Goal: Transaction & Acquisition: Purchase product/service

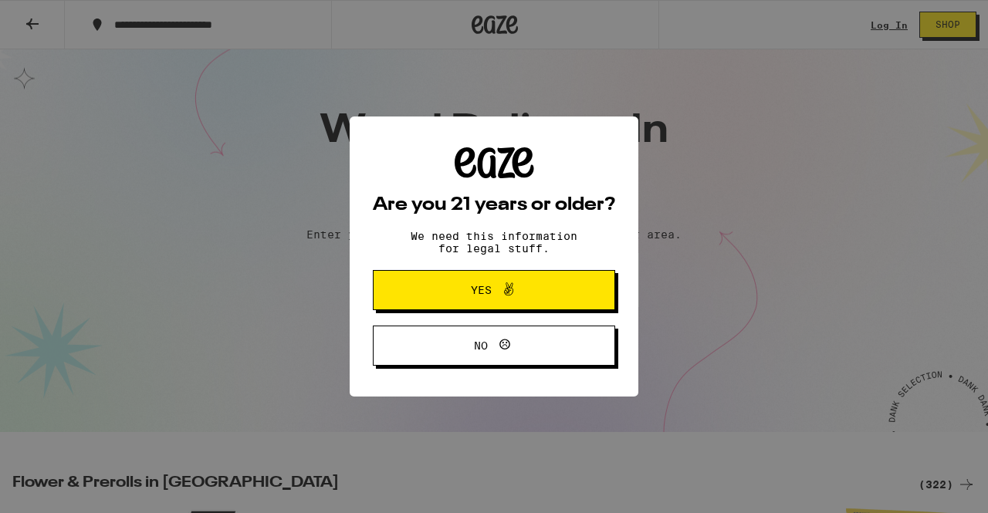
click at [561, 283] on button "Yes" at bounding box center [494, 290] width 242 height 40
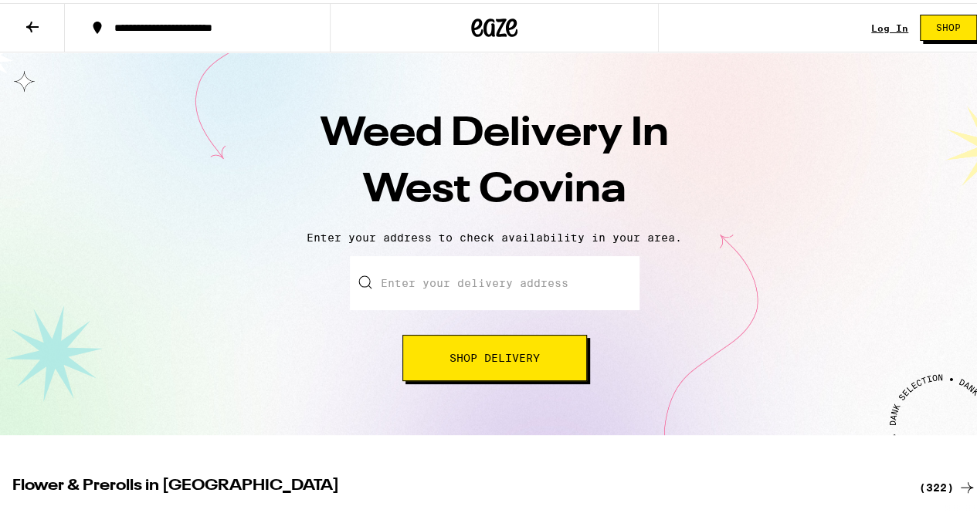
click at [491, 286] on input "Enter your delivery address" at bounding box center [495, 280] width 290 height 54
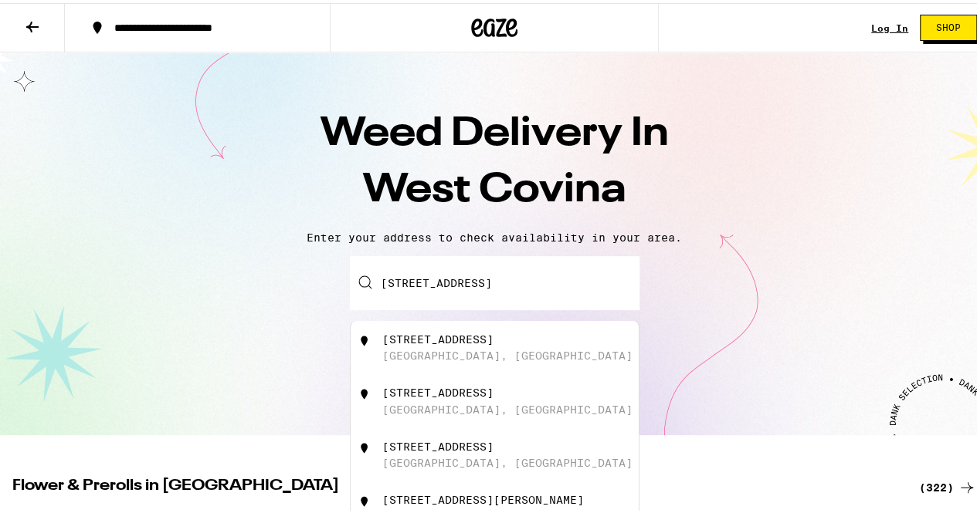
click at [434, 347] on div "[STREET_ADDRESS]" at bounding box center [520, 344] width 276 height 29
type input "[STREET_ADDRESS]"
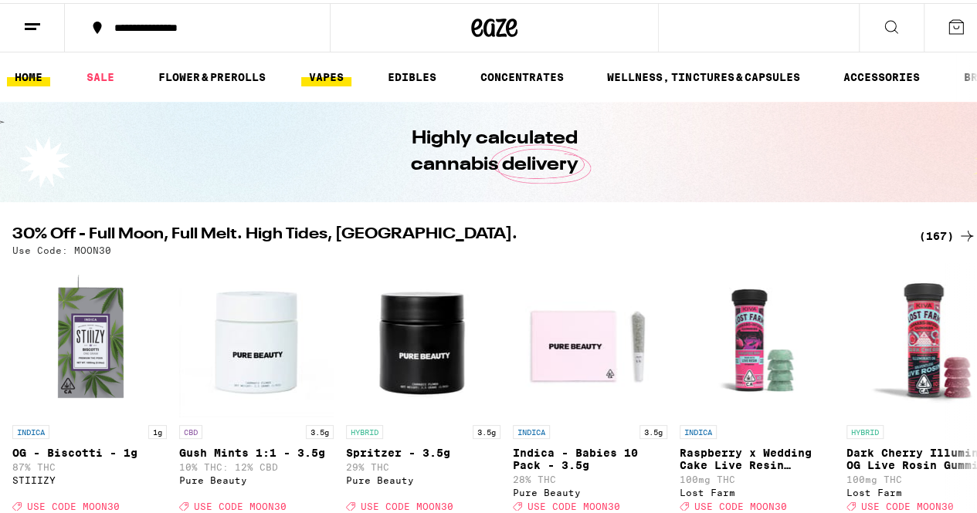
click at [323, 70] on link "VAPES" at bounding box center [326, 74] width 50 height 19
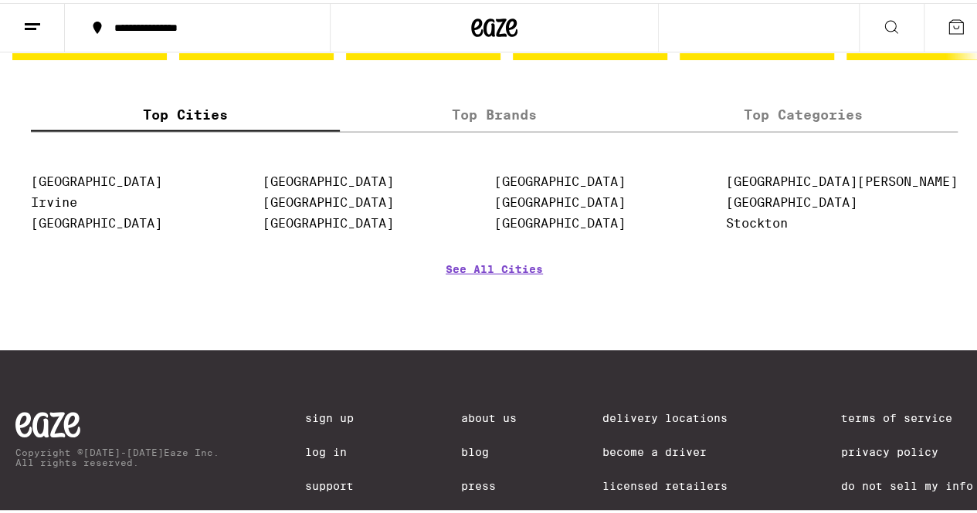
scroll to position [1521, 0]
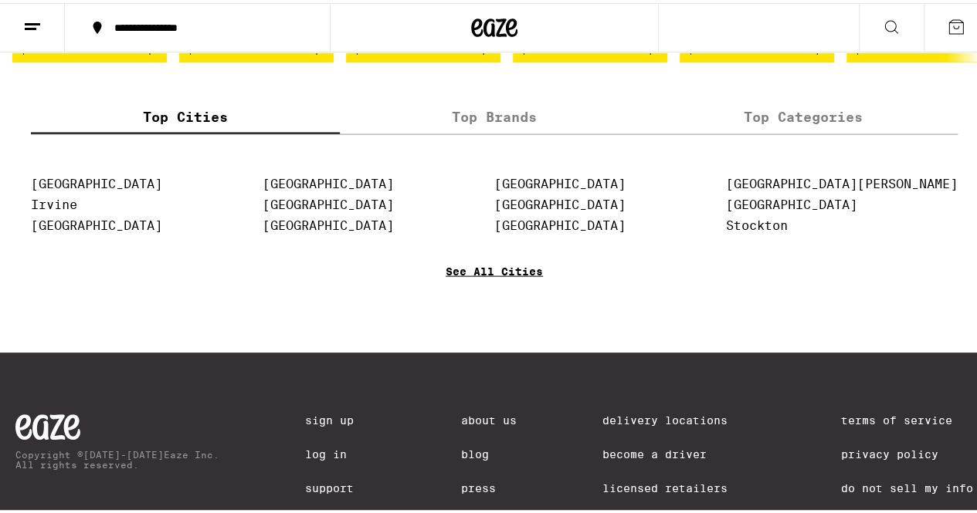
click at [503, 313] on link "See All Cities" at bounding box center [493, 291] width 97 height 57
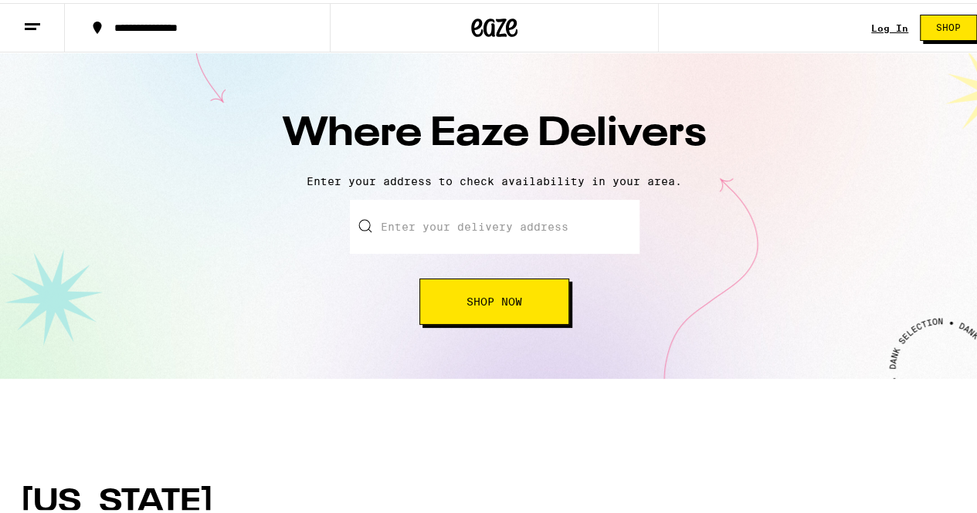
click at [461, 229] on input "text" at bounding box center [495, 224] width 290 height 54
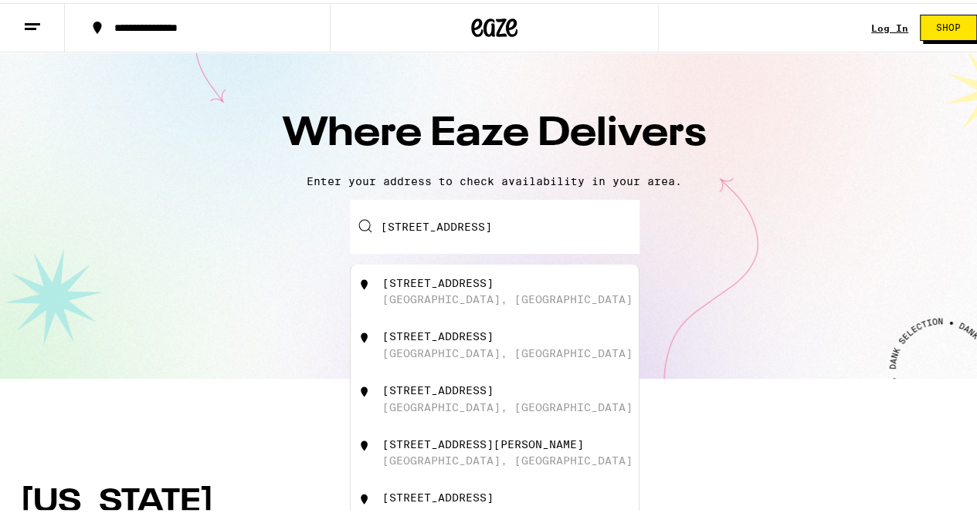
click at [522, 293] on div "[STREET_ADDRESS]" at bounding box center [520, 288] width 276 height 29
type input "[STREET_ADDRESS]"
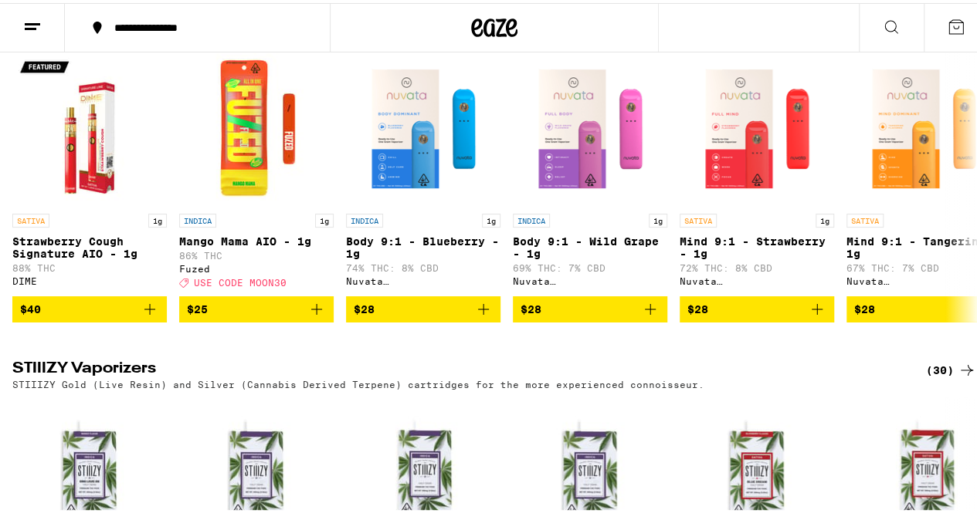
scroll to position [2361, 0]
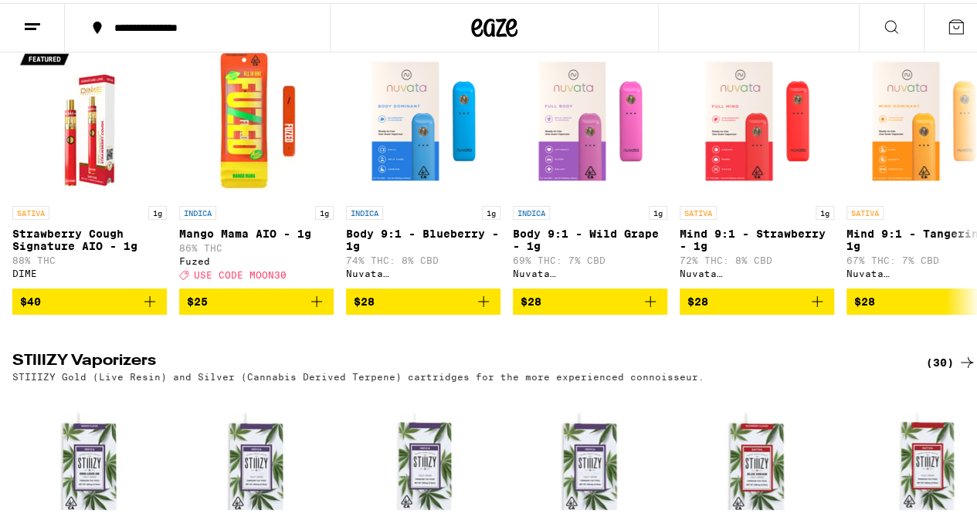
click at [929, 23] on div "(65)" at bounding box center [951, 14] width 50 height 19
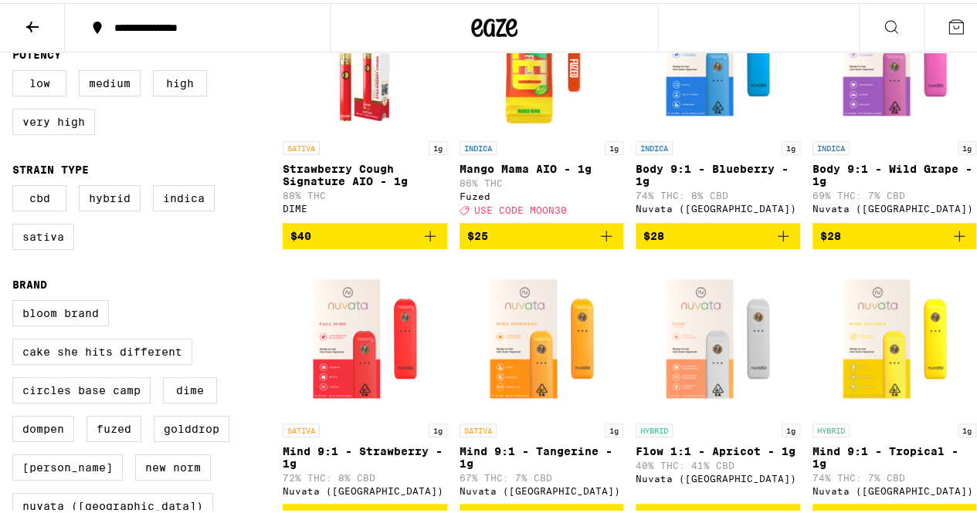
scroll to position [253, 0]
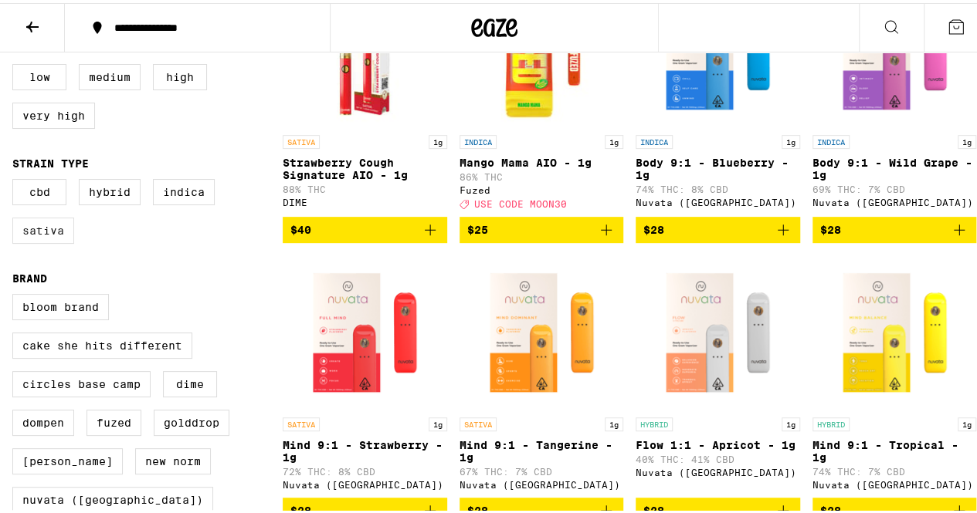
click at [46, 241] on label "Sativa" at bounding box center [43, 228] width 62 height 26
click at [16, 179] on input "Sativa" at bounding box center [15, 178] width 1 height 1
checkbox input "true"
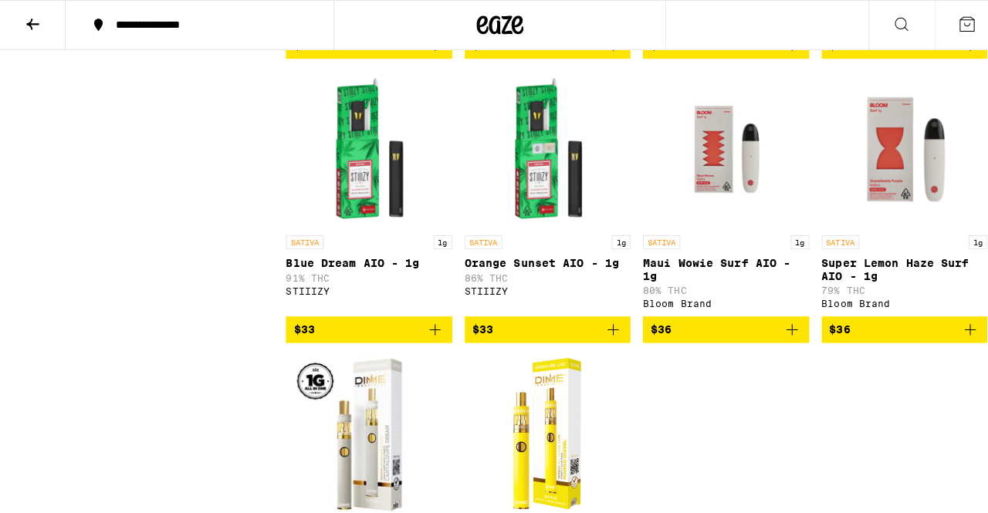
scroll to position [1285, 0]
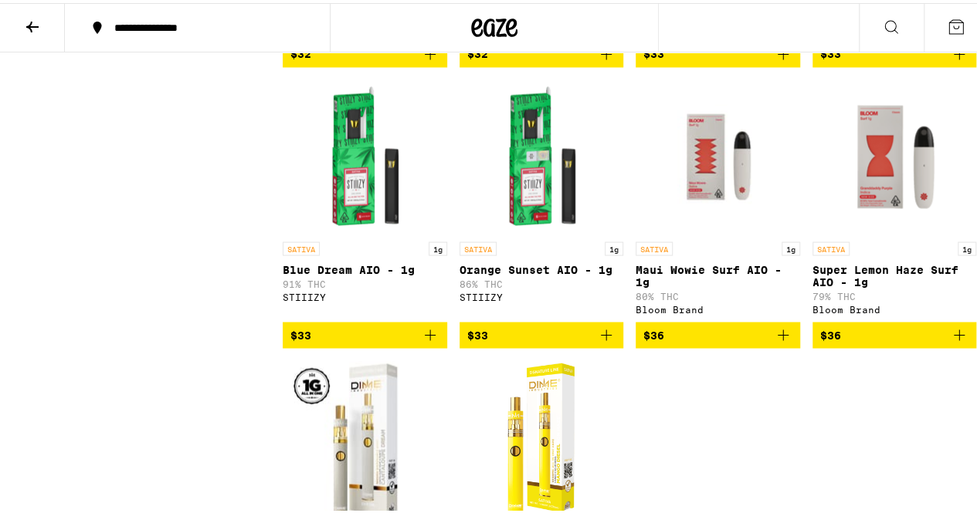
click at [354, 178] on img "Open page for Blue Dream AIO - 1g from STIIIZY" at bounding box center [364, 153] width 154 height 154
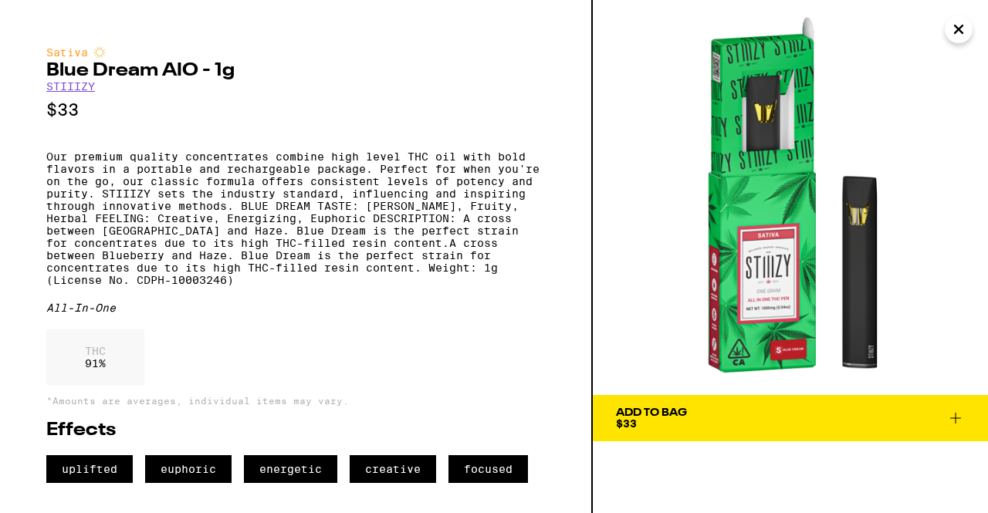
click at [668, 421] on div "Add To Bag $33" at bounding box center [651, 419] width 71 height 22
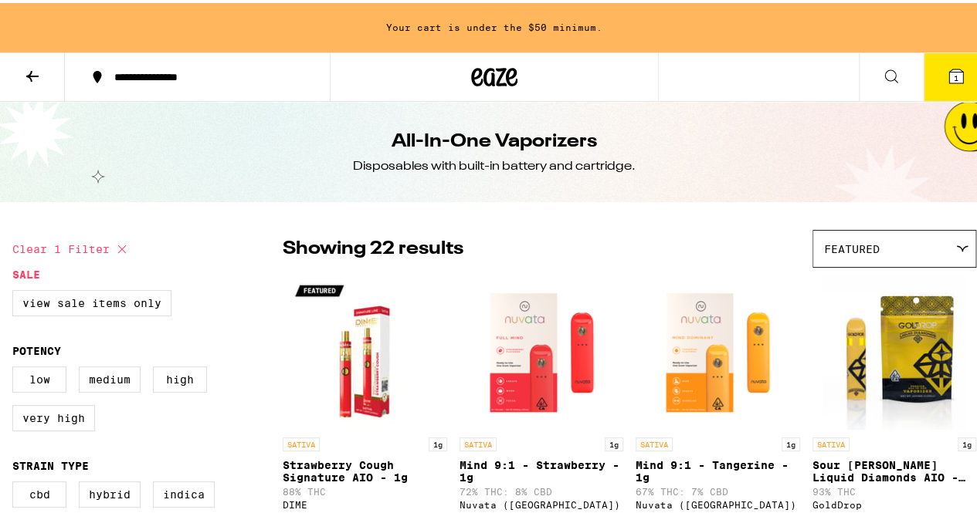
click at [882, 69] on icon at bounding box center [891, 73] width 19 height 19
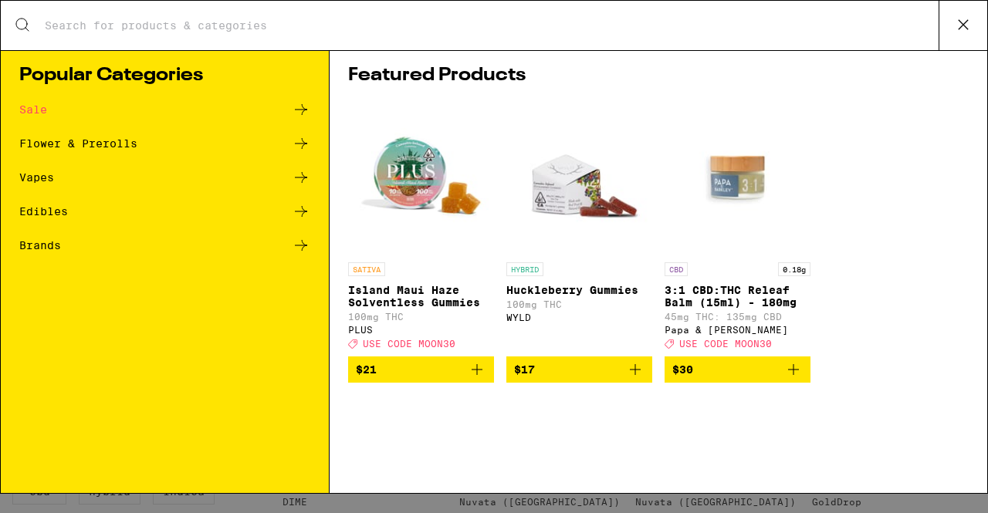
click at [300, 211] on icon at bounding box center [301, 211] width 12 height 11
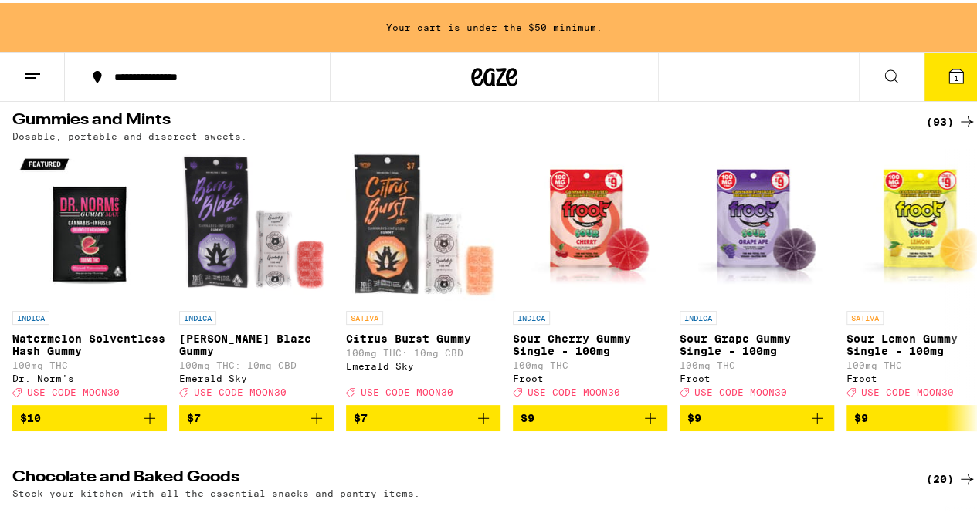
scroll to position [153, 0]
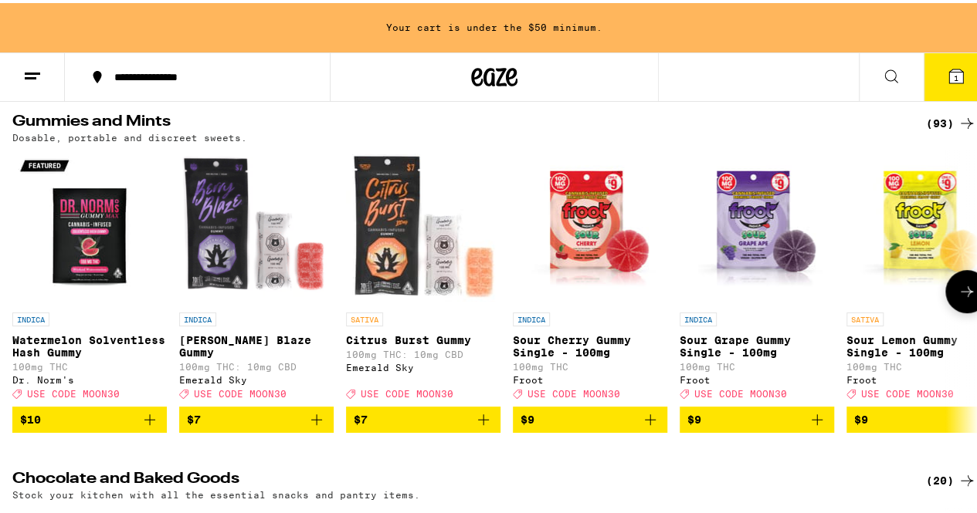
click at [923, 223] on img "Open page for Sour Lemon Gummy Single - 100mg from Froot" at bounding box center [923, 224] width 154 height 154
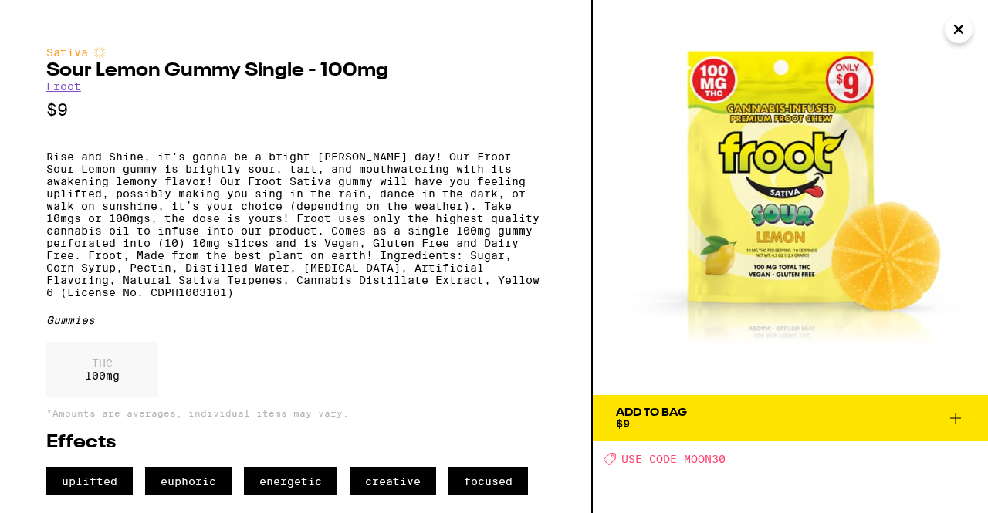
click at [683, 417] on div "Add To Bag" at bounding box center [651, 413] width 71 height 11
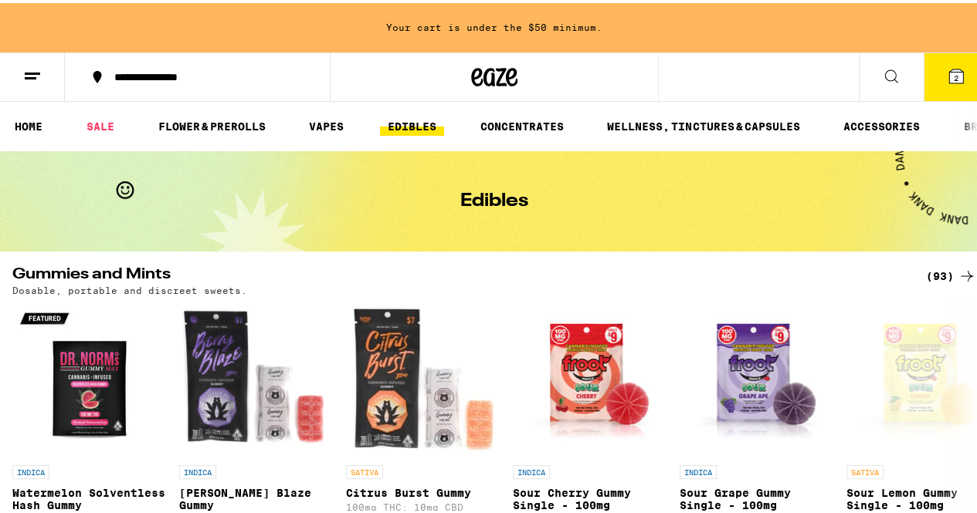
click at [949, 73] on icon at bounding box center [956, 73] width 14 height 14
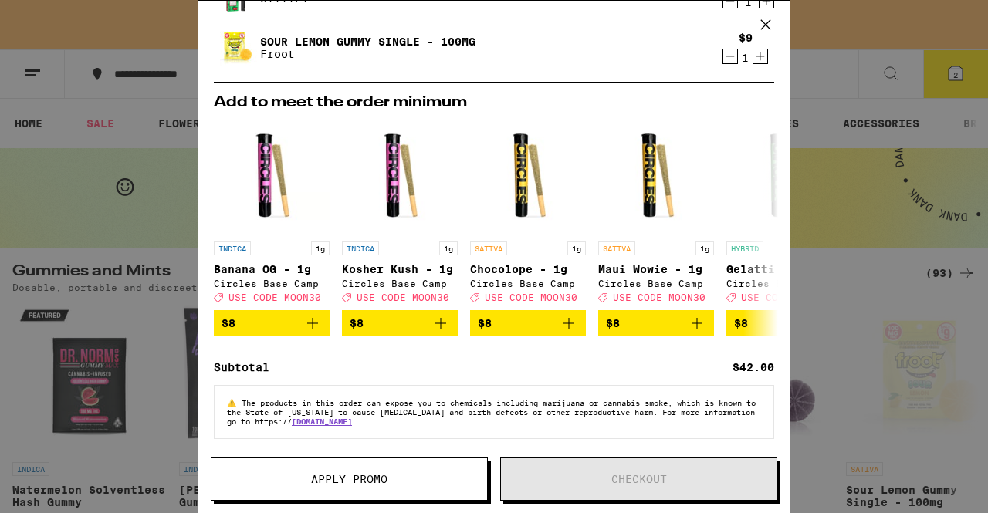
scroll to position [142, 0]
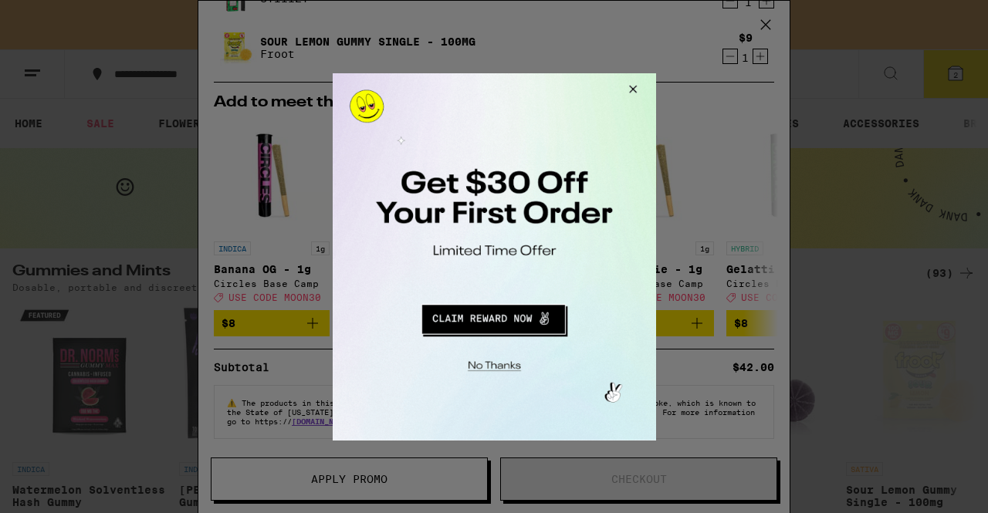
click at [491, 317] on button "Redirect to URL" at bounding box center [492, 316] width 269 height 37
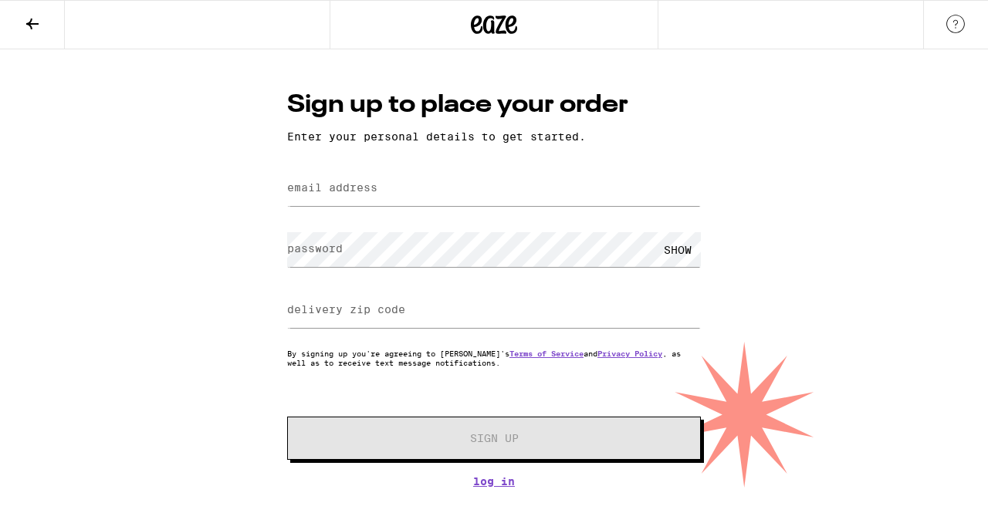
click at [24, 30] on icon at bounding box center [32, 24] width 19 height 19
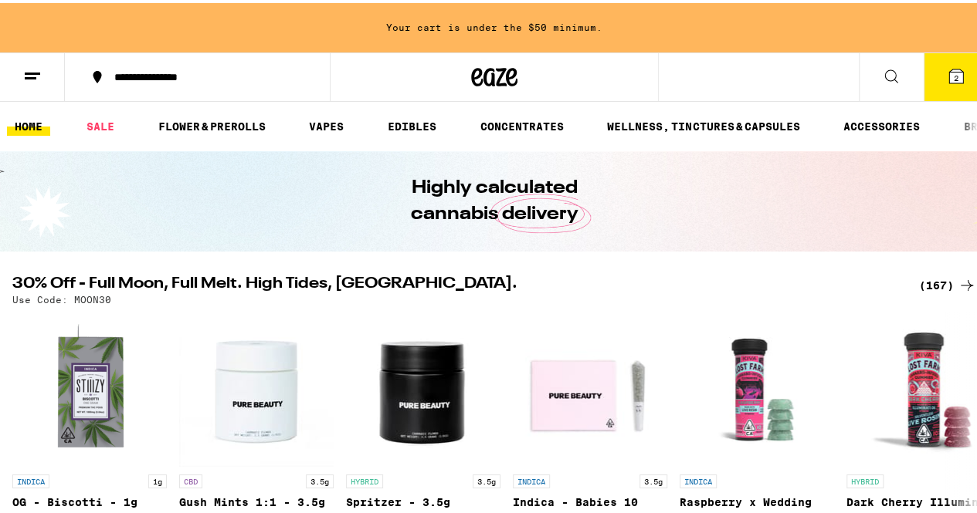
click at [947, 64] on icon at bounding box center [956, 73] width 19 height 19
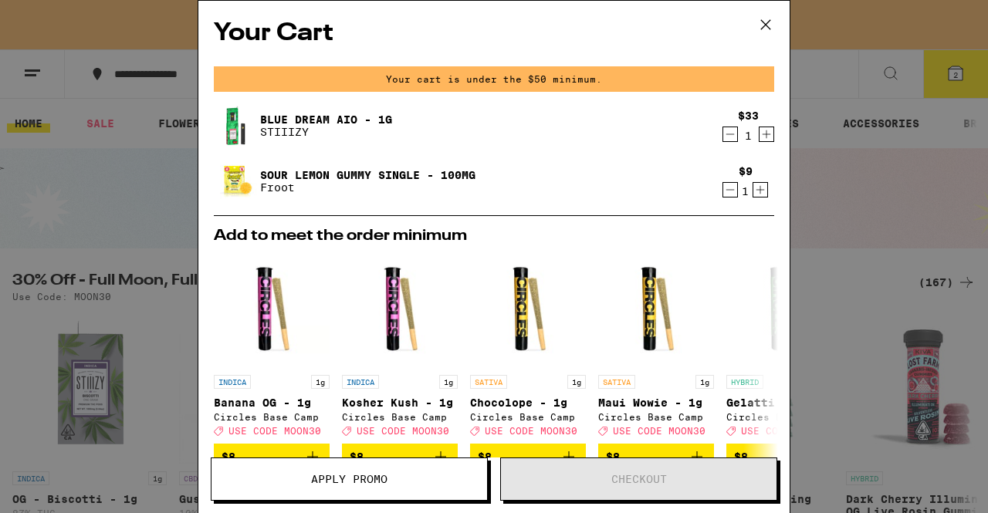
click at [754, 190] on icon "Increment" at bounding box center [761, 190] width 14 height 19
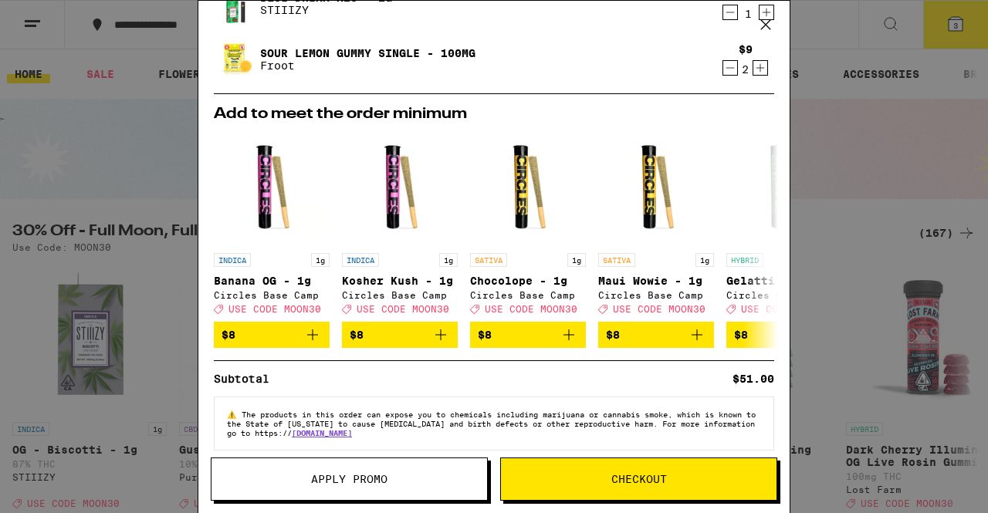
scroll to position [89, 0]
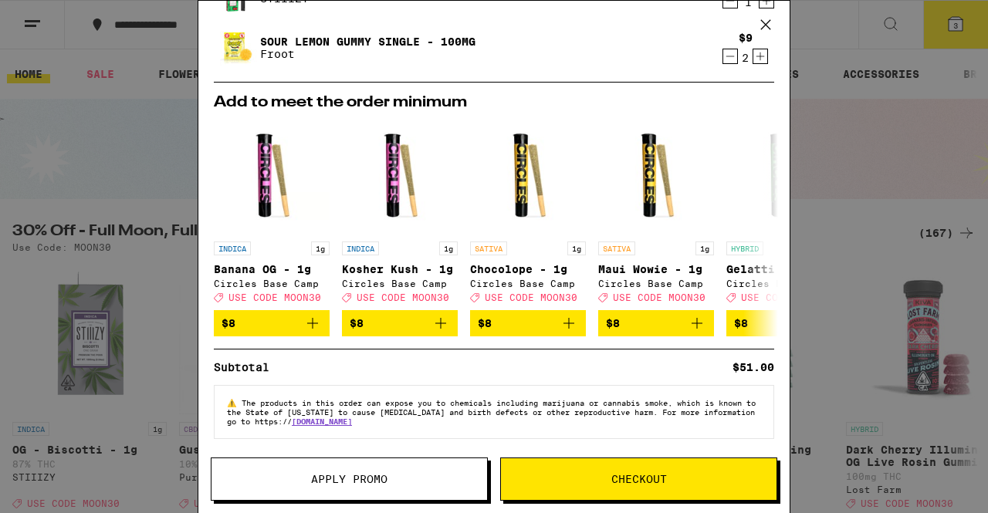
click at [693, 476] on span "Checkout" at bounding box center [639, 479] width 276 height 11
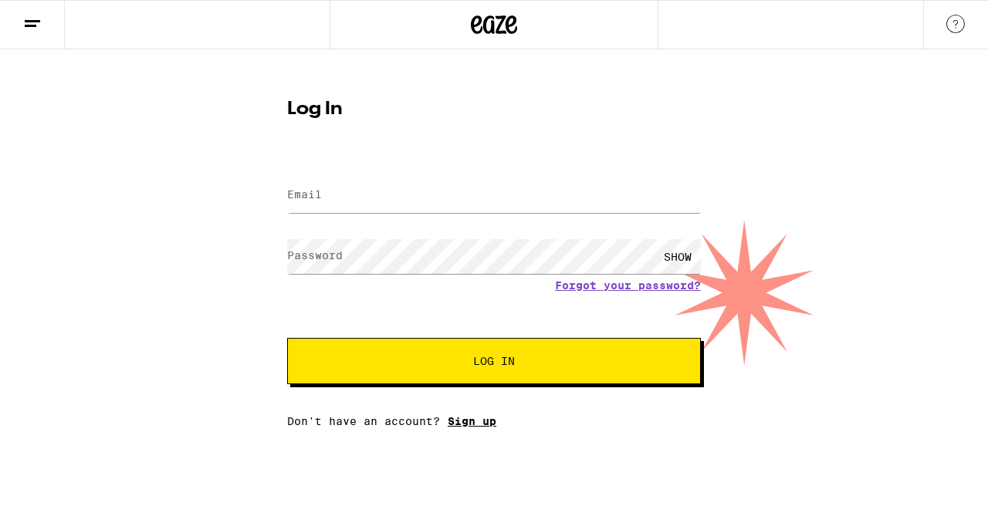
click at [479, 425] on link "Sign up" at bounding box center [472, 421] width 49 height 12
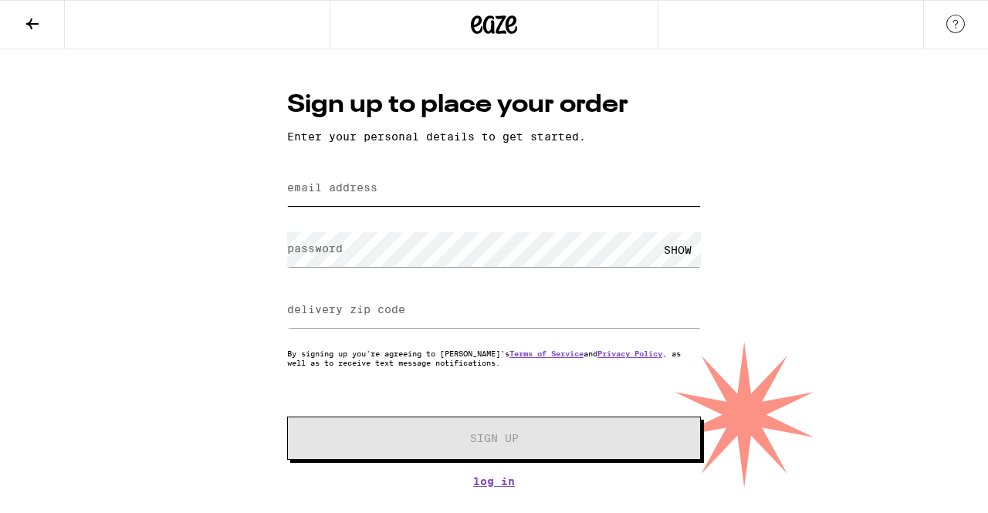
click at [380, 189] on input "email address" at bounding box center [494, 188] width 414 height 35
type input "sleepwalk04@yahoo.com"
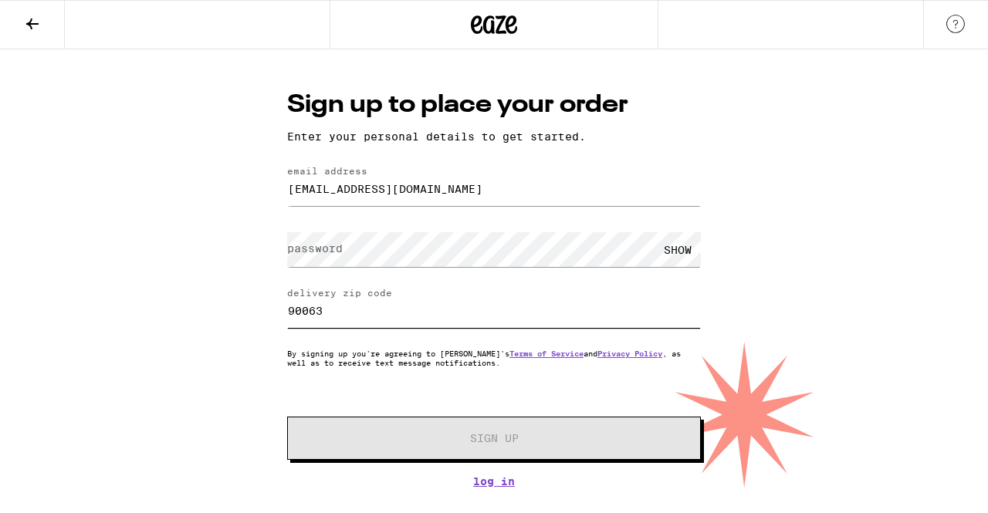
click at [348, 317] on input "90063" at bounding box center [494, 310] width 414 height 35
type input "91790"
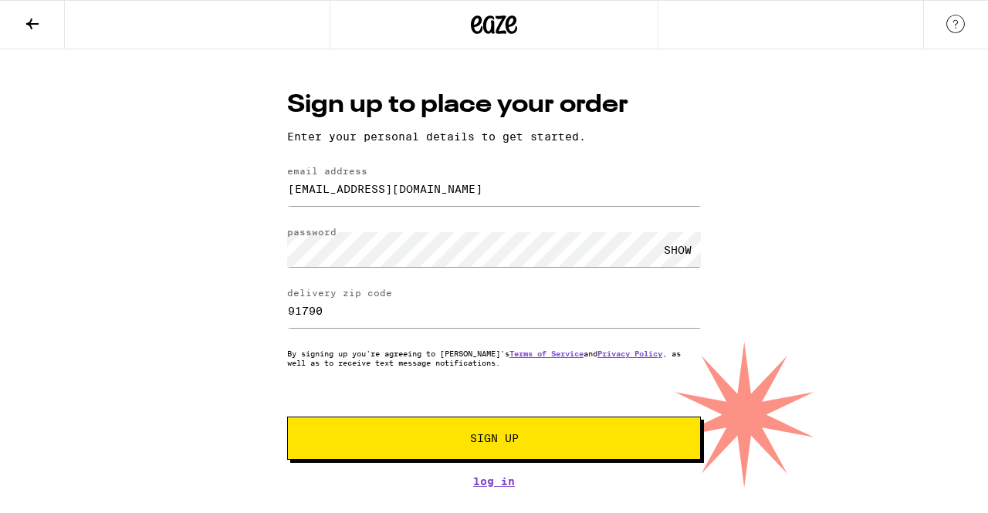
click at [571, 442] on span "Sign Up" at bounding box center [493, 438] width 307 height 11
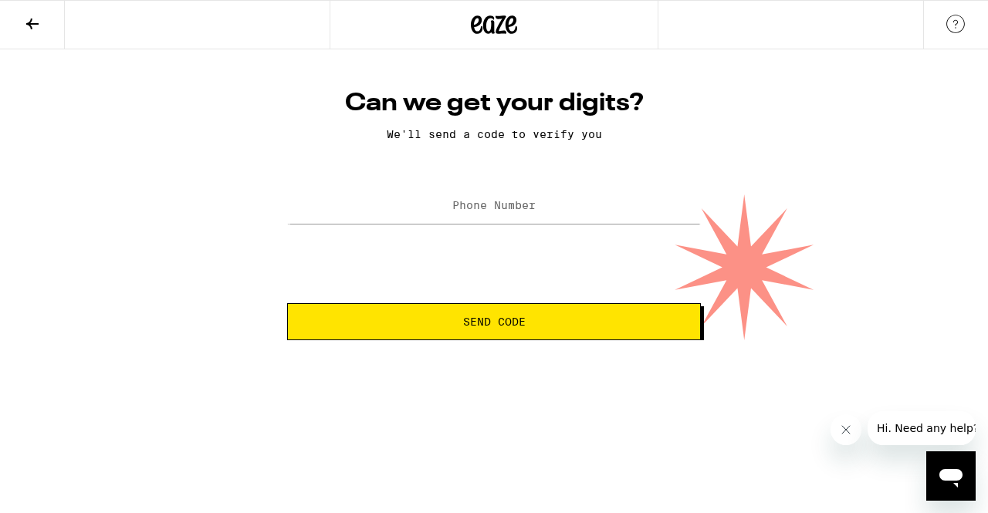
click at [496, 205] on label "Phone Number" at bounding box center [493, 205] width 83 height 12
type input "(805) 240-6123"
click at [557, 327] on span "Send Code" at bounding box center [494, 322] width 388 height 11
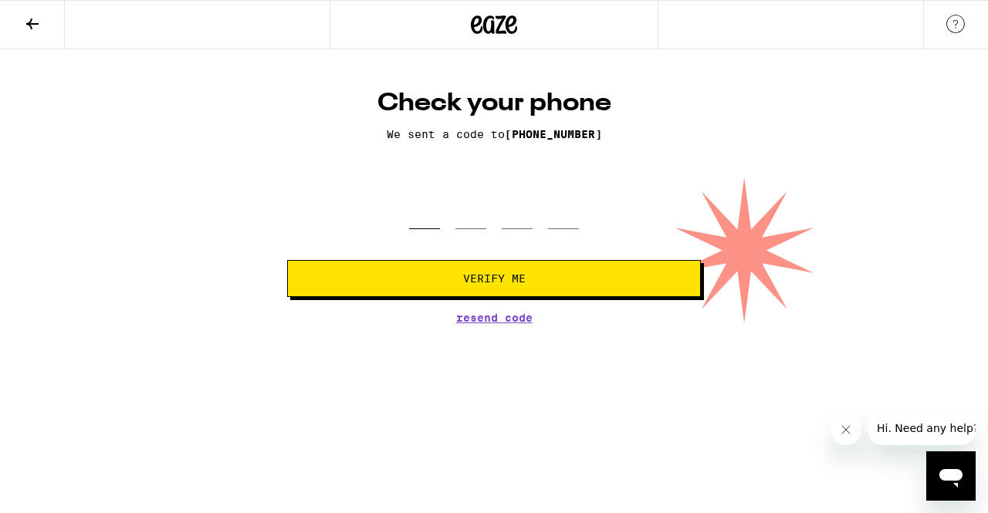
click at [432, 218] on input "tel" at bounding box center [424, 207] width 31 height 46
type input "4"
type input "3"
type input "0"
type input "1"
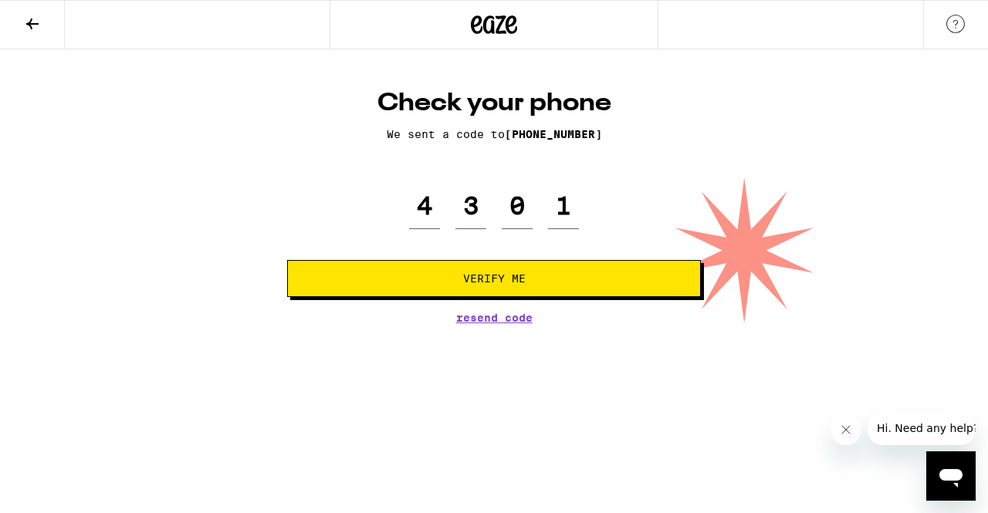
click at [525, 290] on button "Verify Me" at bounding box center [494, 278] width 414 height 37
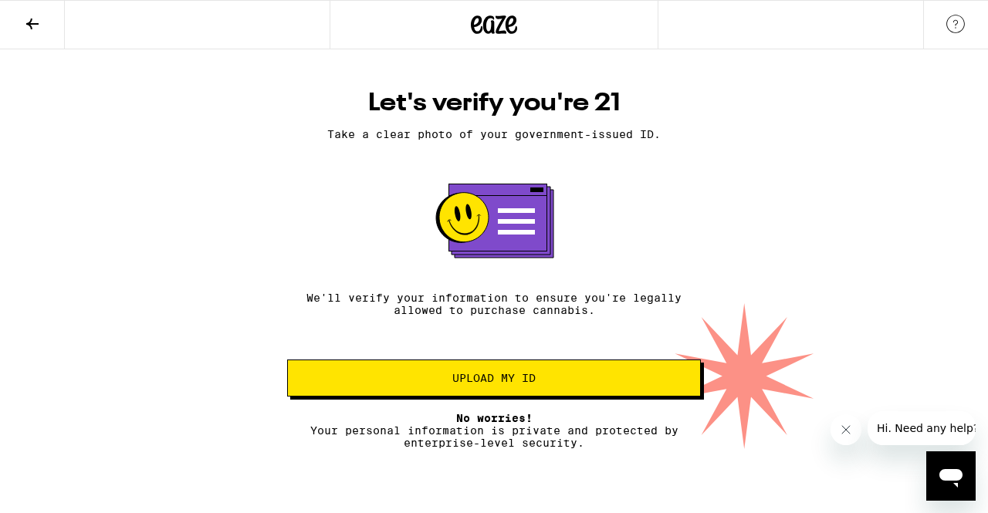
click at [491, 384] on span "Upload my ID" at bounding box center [493, 378] width 83 height 11
click at [493, 384] on span "Upload my ID" at bounding box center [493, 378] width 83 height 11
click at [529, 384] on span "Upload my ID" at bounding box center [493, 378] width 83 height 11
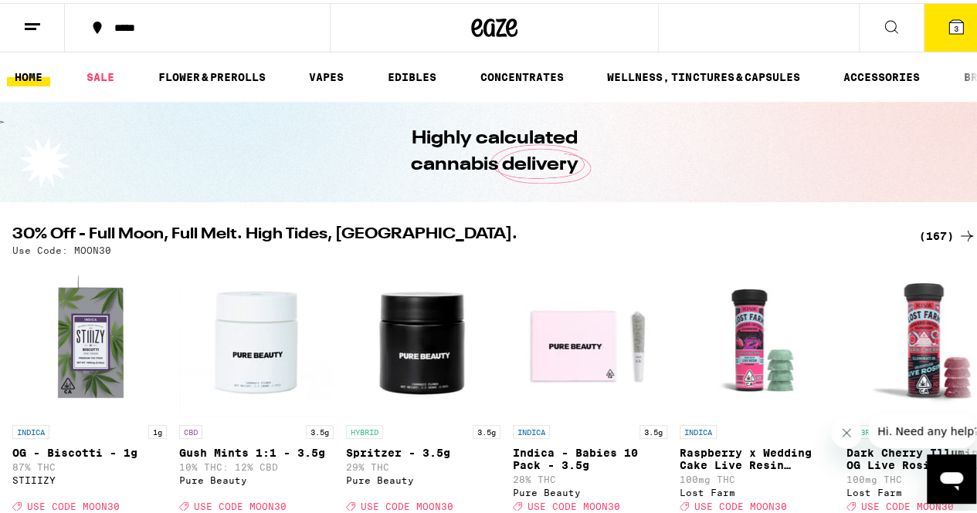
click at [947, 34] on button "3" at bounding box center [955, 25] width 65 height 48
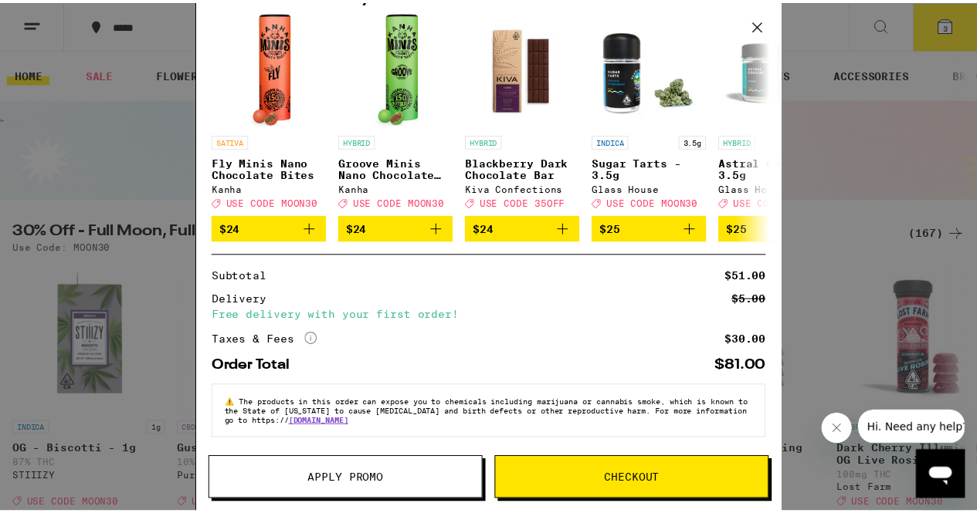
scroll to position [199, 0]
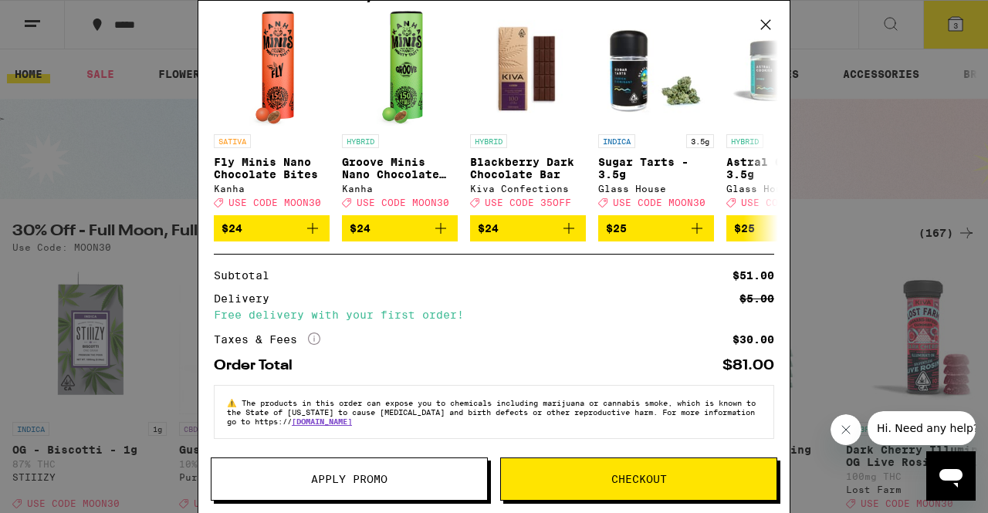
click at [400, 473] on button "Apply Promo" at bounding box center [349, 479] width 277 height 43
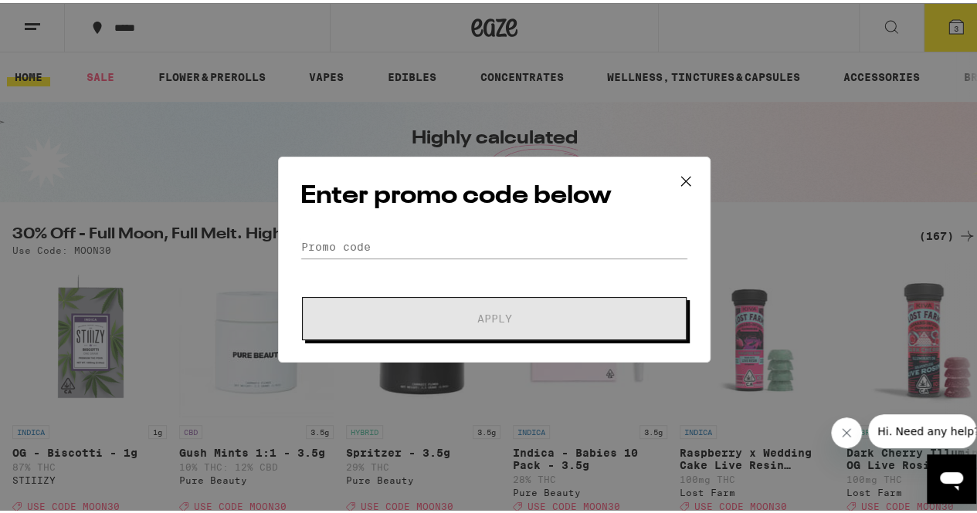
click at [679, 172] on icon at bounding box center [685, 178] width 23 height 23
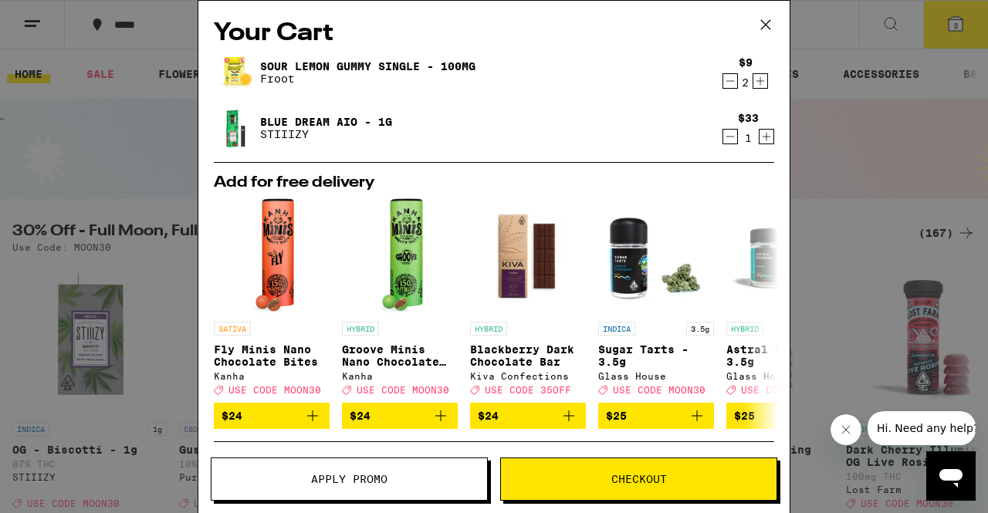
click at [723, 81] on icon "Decrement" at bounding box center [730, 81] width 14 height 19
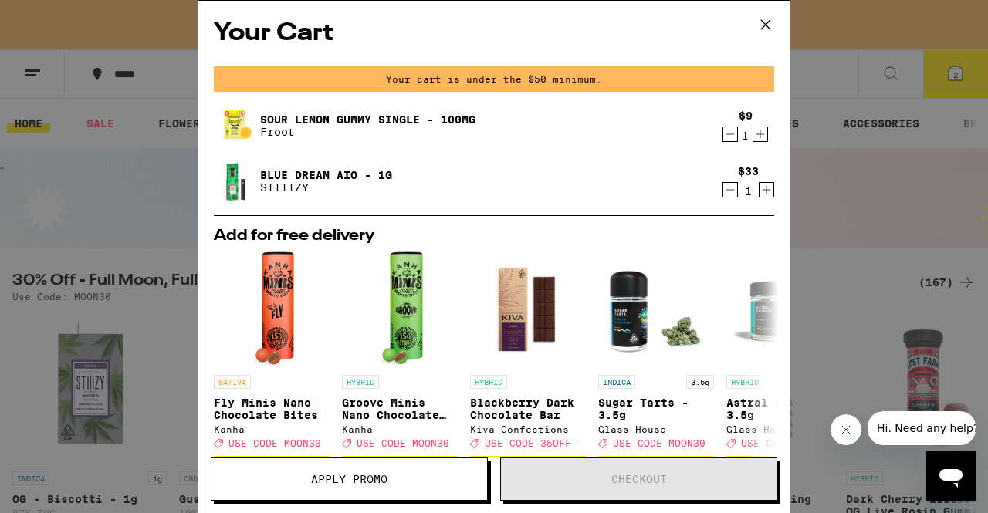
click at [768, 20] on icon at bounding box center [765, 24] width 23 height 23
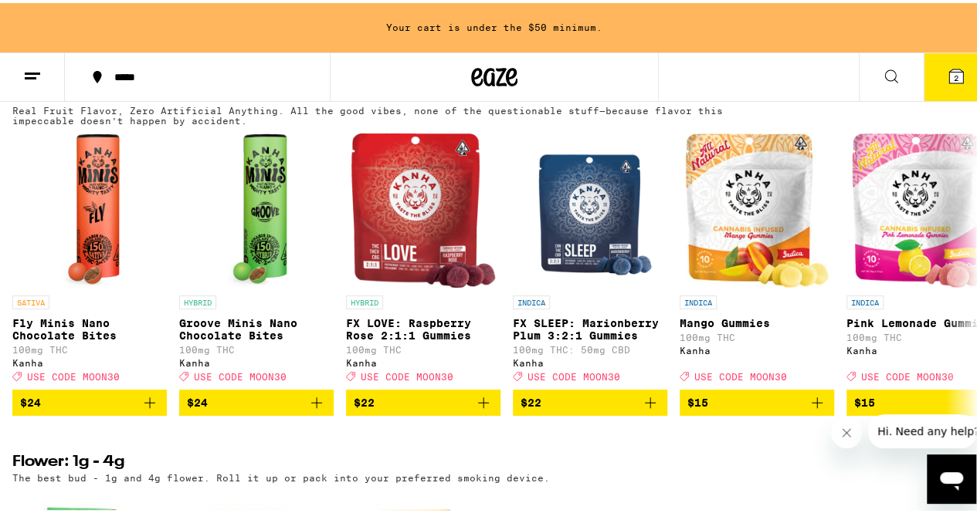
scroll to position [913, 0]
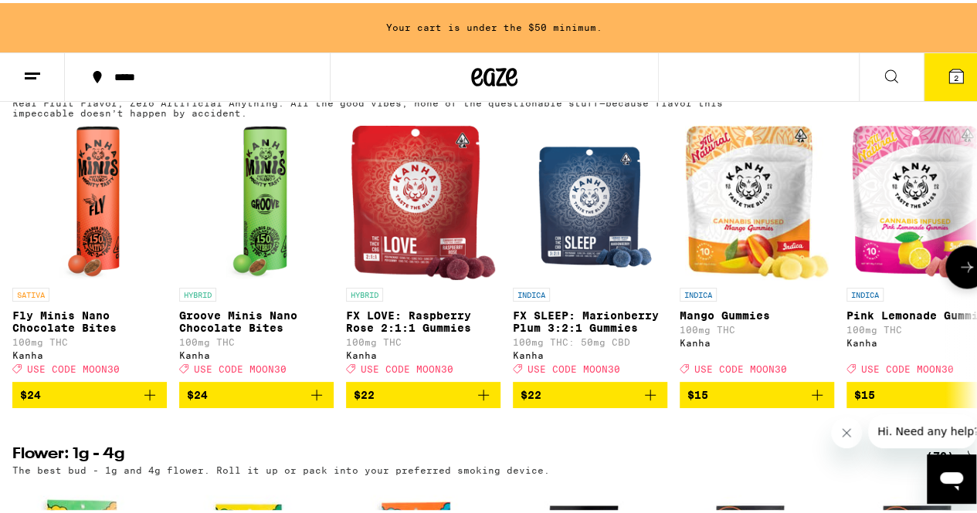
click at [905, 224] on img "Open page for Pink Lemonade Gummies from Kanha" at bounding box center [924, 200] width 144 height 154
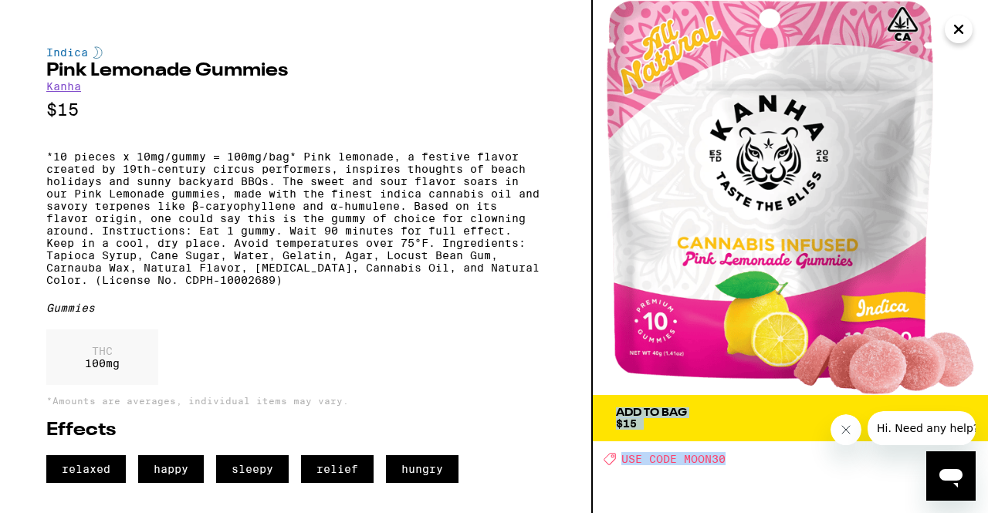
drag, startPoint x: 872, startPoint y: 474, endPoint x: 852, endPoint y: 313, distance: 162.6
click at [852, 313] on div "Add To Bag $15 Deal Created with Sketch. USE CODE MOON30" at bounding box center [790, 256] width 395 height 513
click at [800, 479] on div "Add To Bag $15 Deal Created with Sketch. USE CODE MOON30" at bounding box center [790, 256] width 395 height 513
click at [842, 426] on icon "Close message from company" at bounding box center [845, 430] width 12 height 12
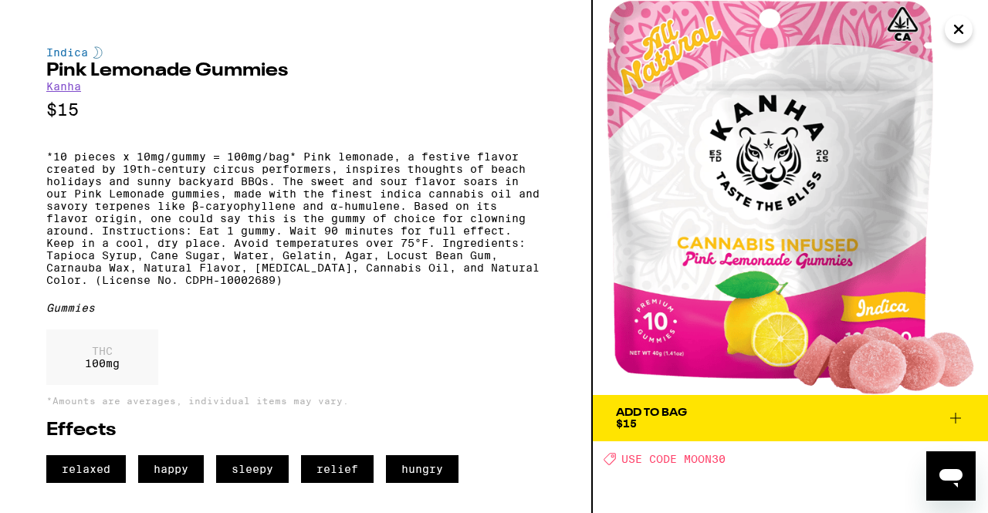
click at [957, 421] on icon at bounding box center [956, 418] width 19 height 19
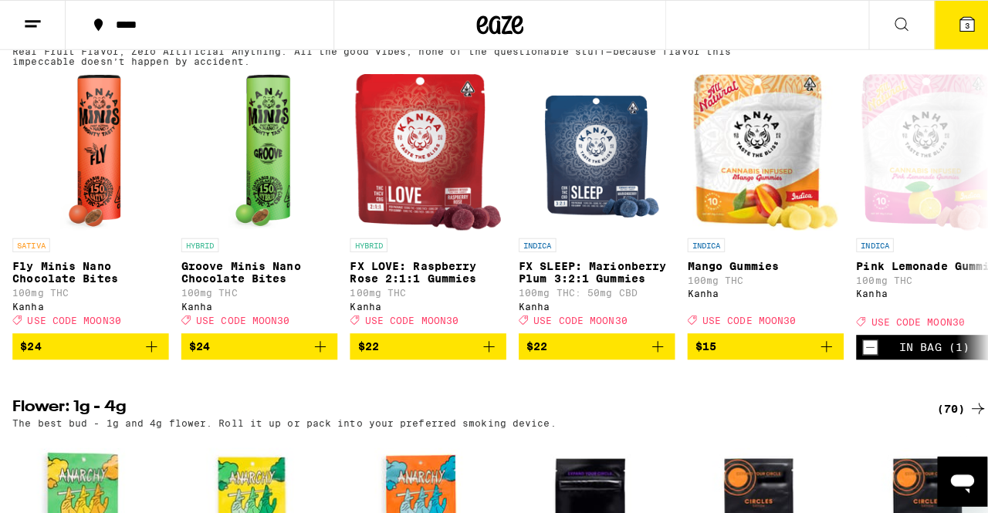
scroll to position [863, 0]
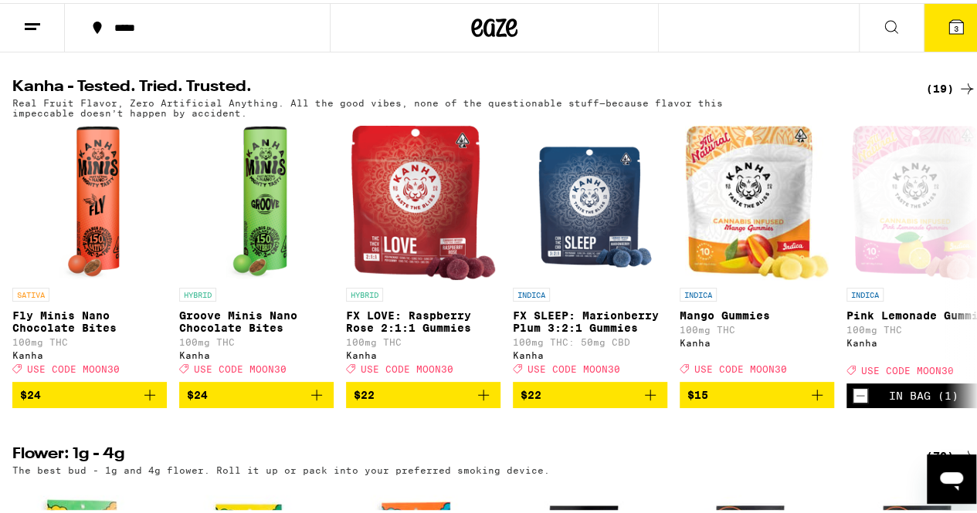
click at [948, 16] on icon at bounding box center [956, 24] width 19 height 19
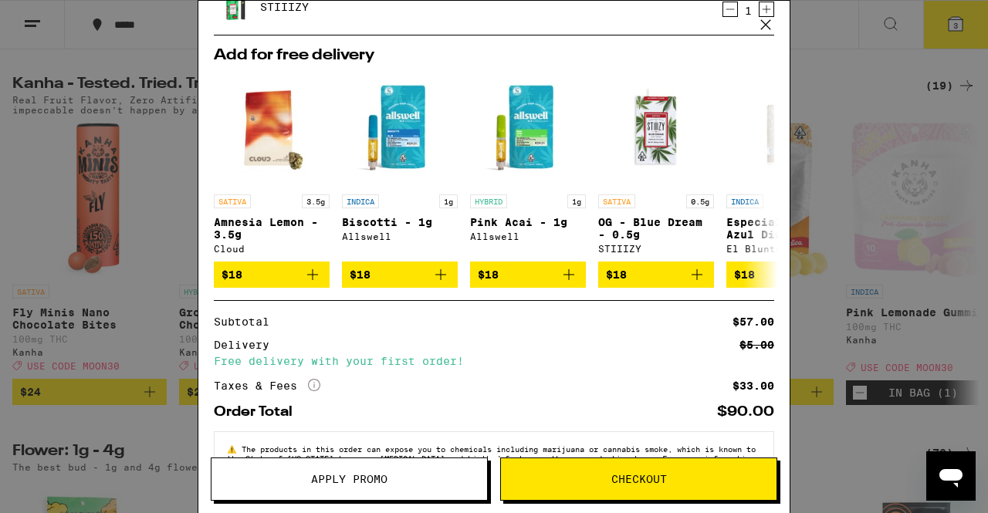
scroll to position [239, 0]
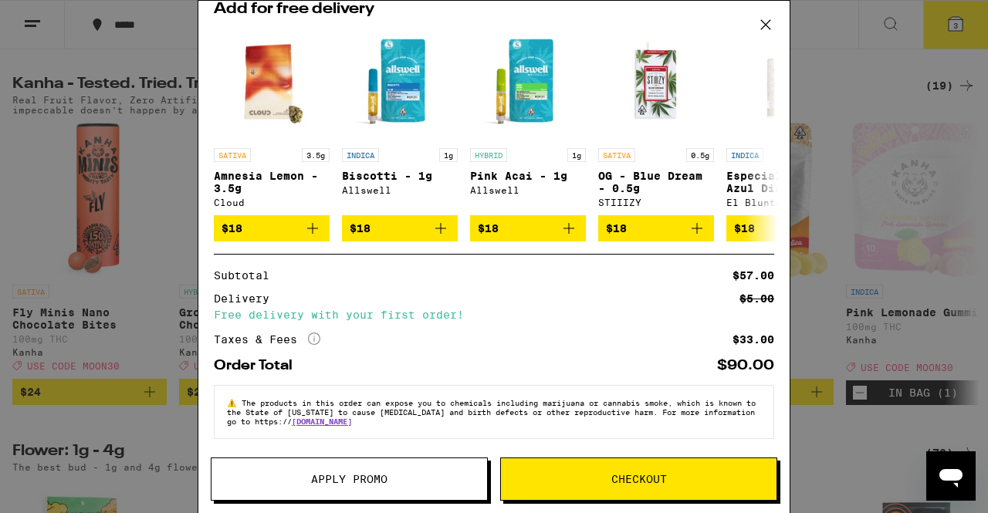
click at [686, 472] on button "Checkout" at bounding box center [638, 479] width 277 height 43
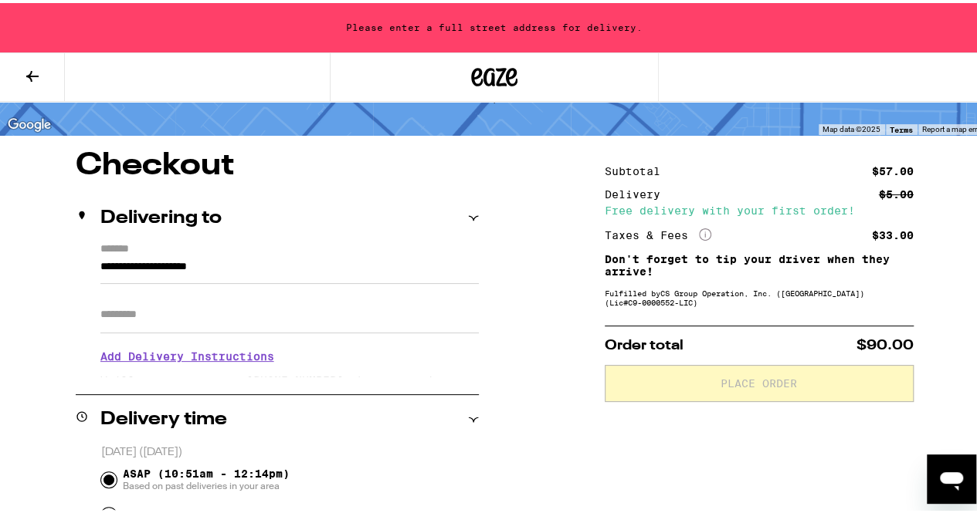
scroll to position [87, 0]
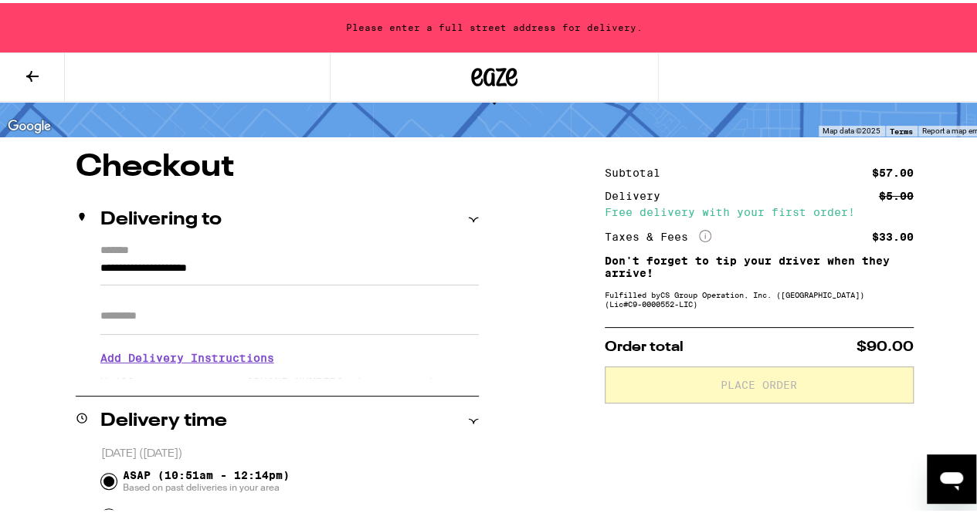
click at [127, 252] on label "*******" at bounding box center [289, 249] width 378 height 15
click at [127, 256] on input "**********" at bounding box center [289, 269] width 378 height 26
click at [130, 246] on label "*******" at bounding box center [289, 249] width 378 height 15
click at [130, 256] on input "**********" at bounding box center [289, 269] width 378 height 26
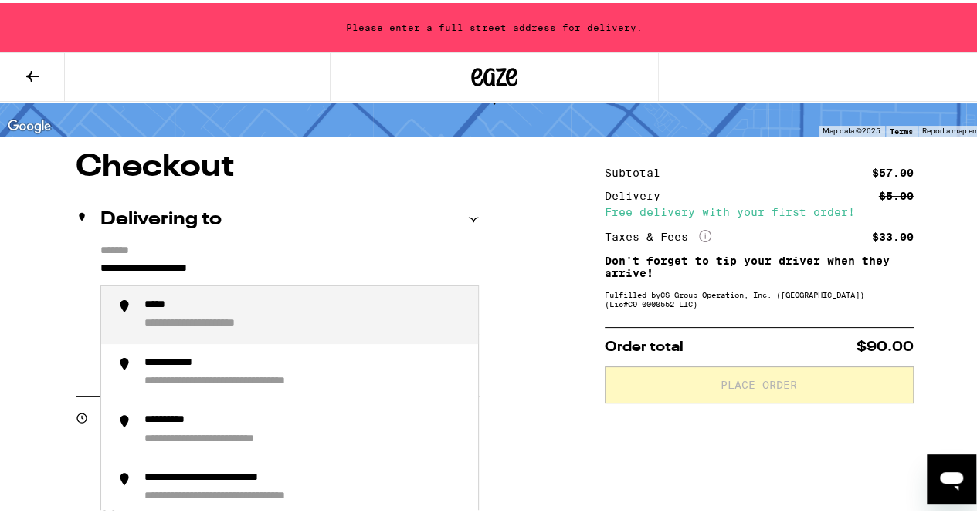
click at [153, 263] on input "**********" at bounding box center [289, 269] width 378 height 26
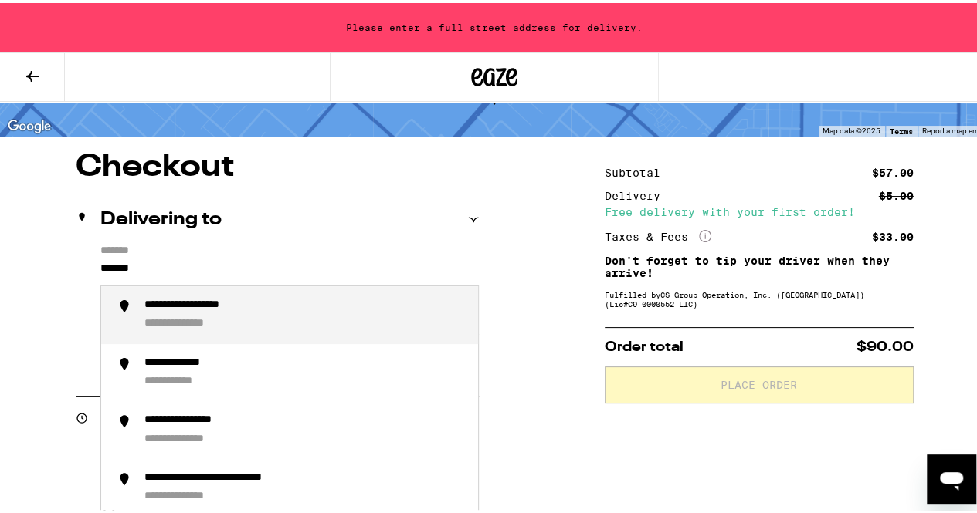
click at [186, 308] on div "**********" at bounding box center [210, 303] width 133 height 15
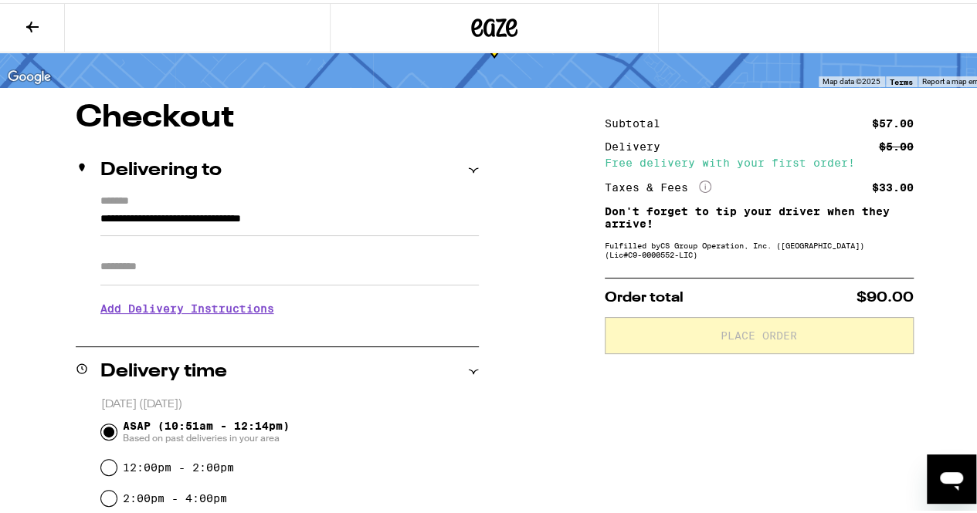
type input "**********"
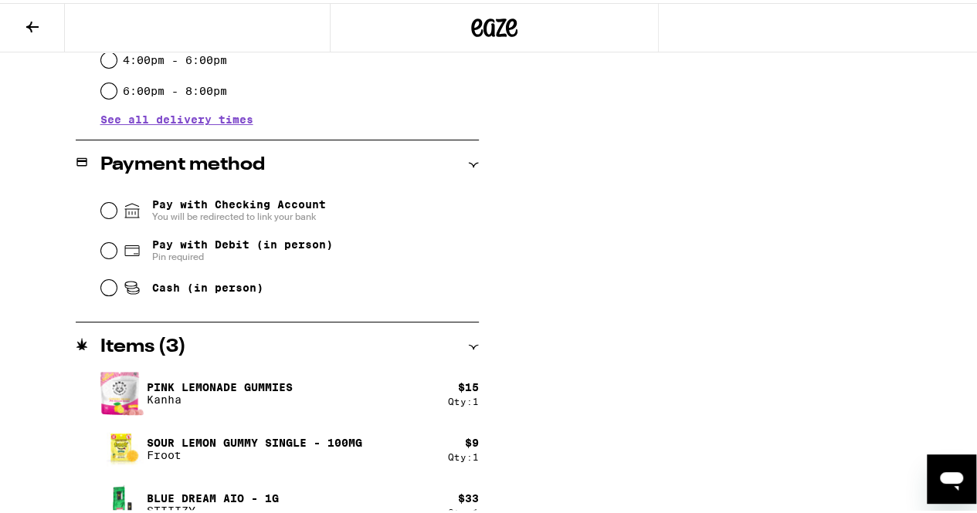
scroll to position [578, 0]
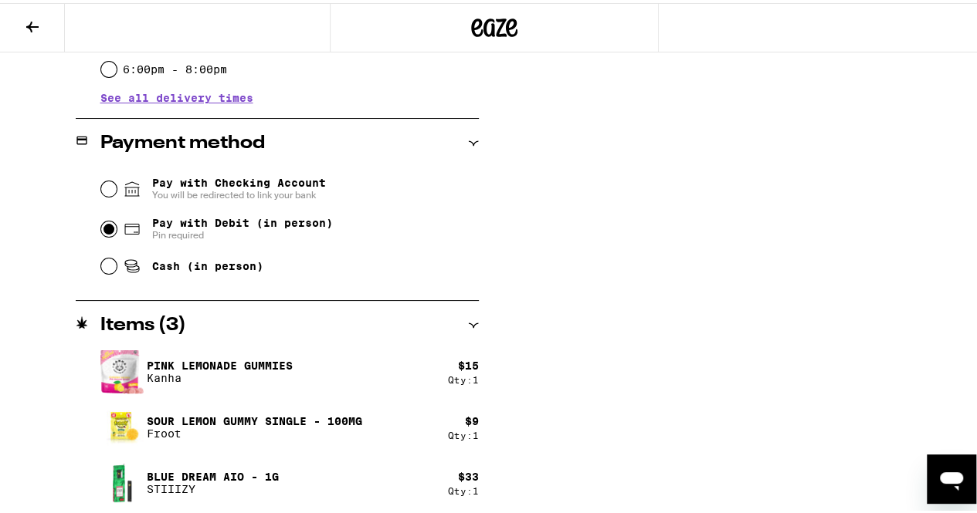
click at [107, 230] on input "Pay with Debit (in person) Pin required" at bounding box center [108, 225] width 15 height 15
radio input "true"
click at [107, 271] on input "Cash (in person)" at bounding box center [108, 263] width 15 height 15
radio input "true"
click at [249, 143] on h2 "Payment method" at bounding box center [182, 140] width 164 height 19
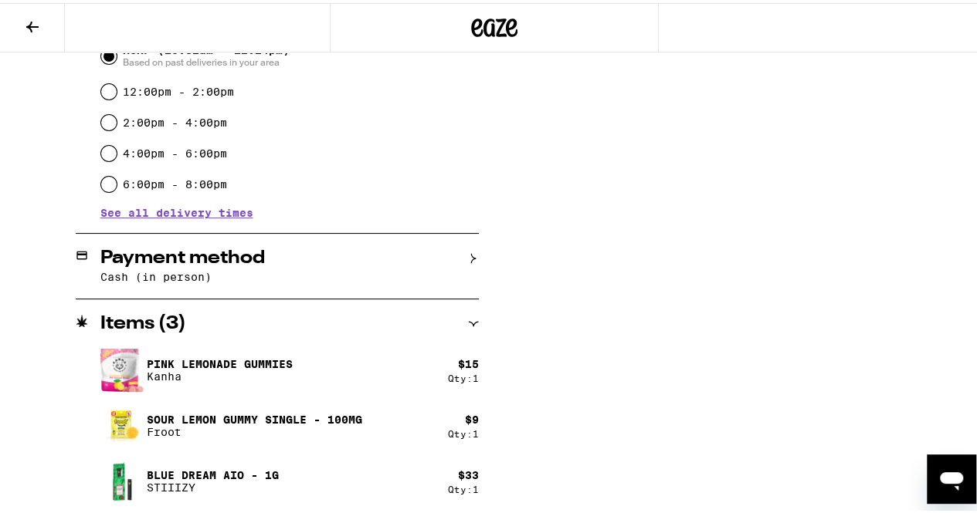
scroll to position [464, 0]
click at [249, 143] on div "**********" at bounding box center [277, 119] width 403 height 790
click at [468, 251] on icon at bounding box center [473, 255] width 11 height 11
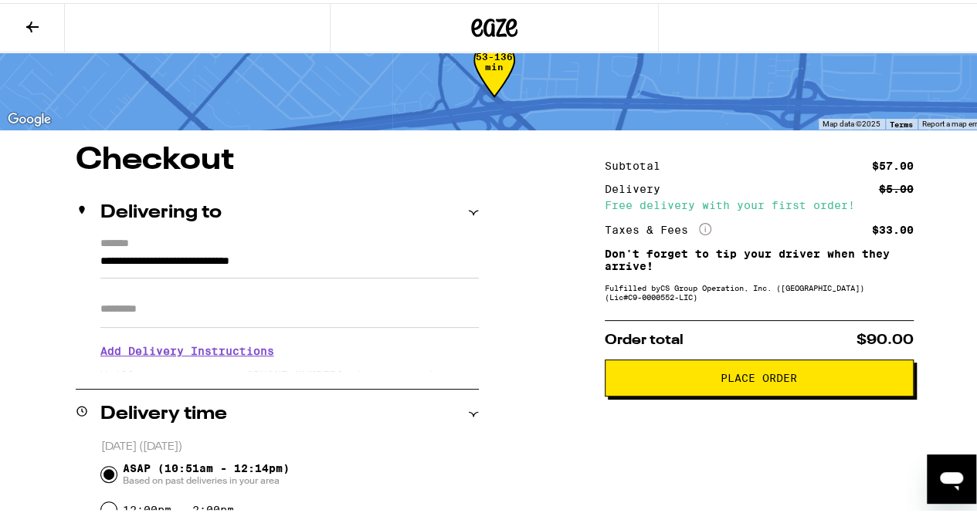
scroll to position [40, 0]
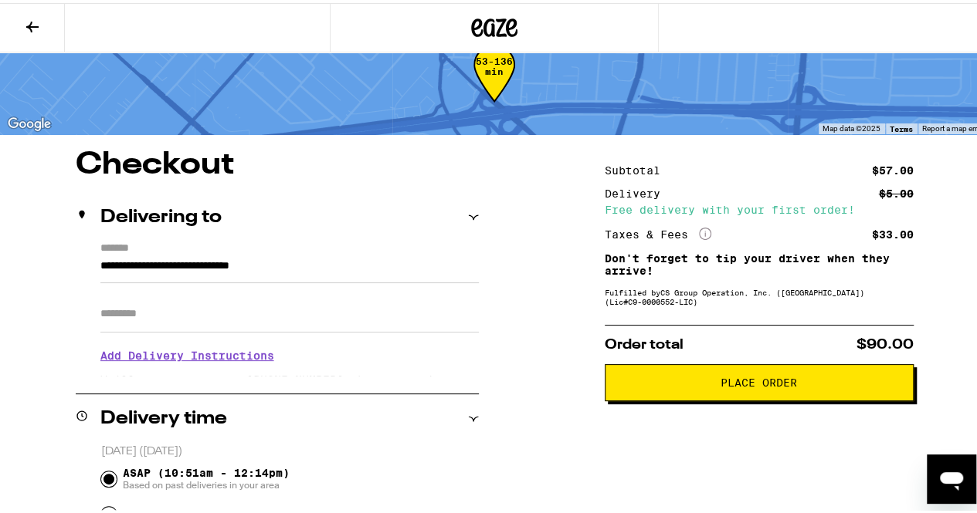
click at [489, 28] on icon at bounding box center [494, 25] width 46 height 28
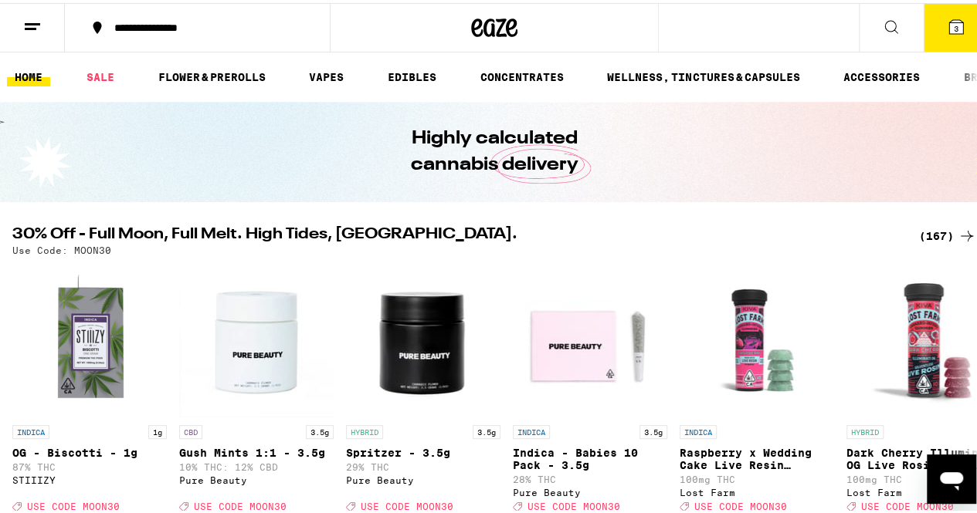
click at [947, 24] on icon at bounding box center [956, 24] width 19 height 19
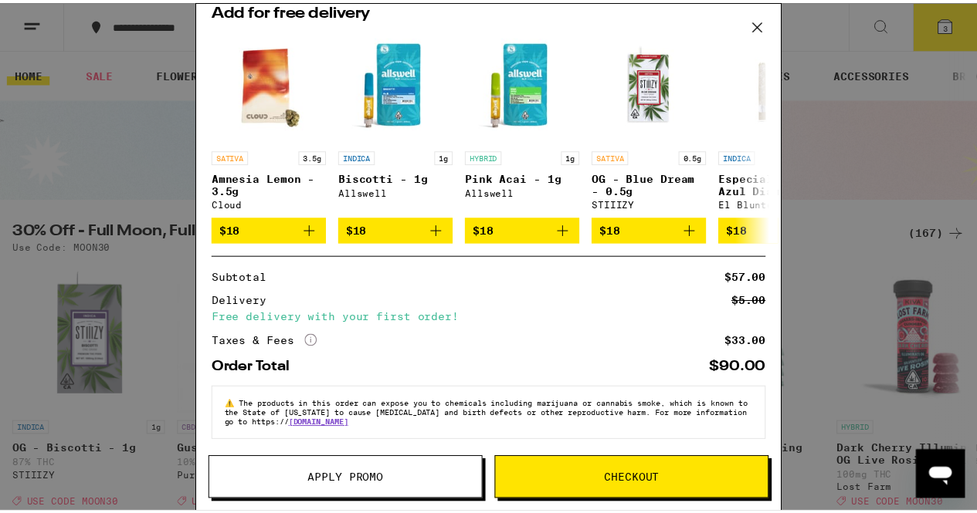
scroll to position [239, 0]
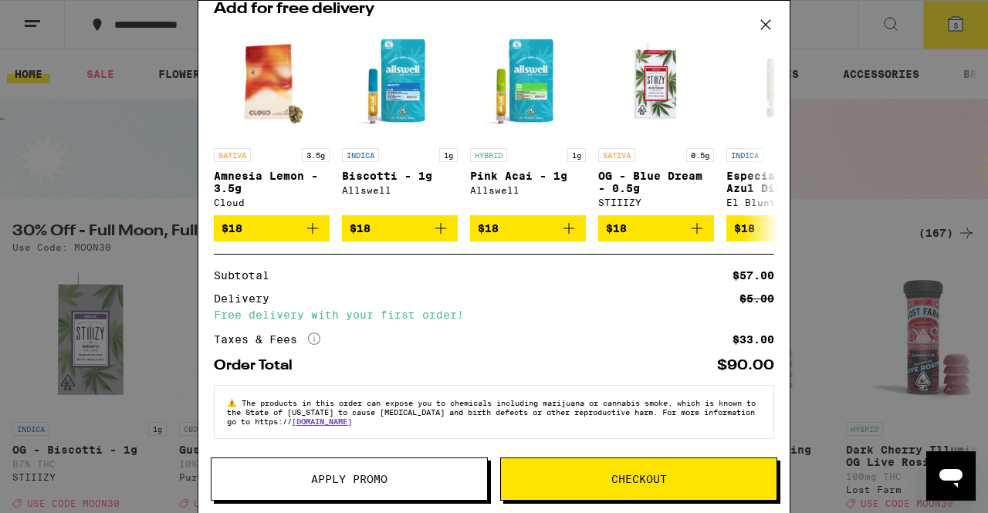
click at [695, 476] on span "Checkout" at bounding box center [639, 479] width 276 height 11
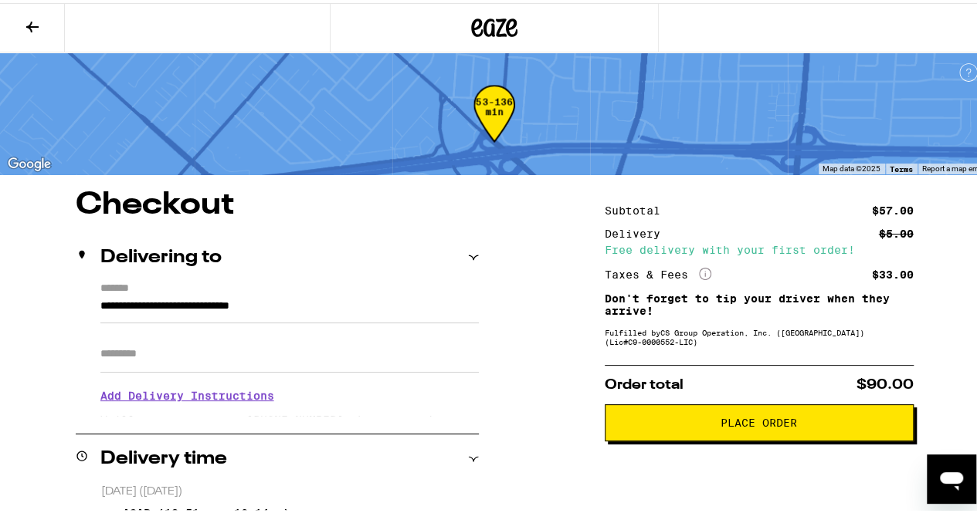
click at [489, 25] on icon at bounding box center [494, 25] width 46 height 28
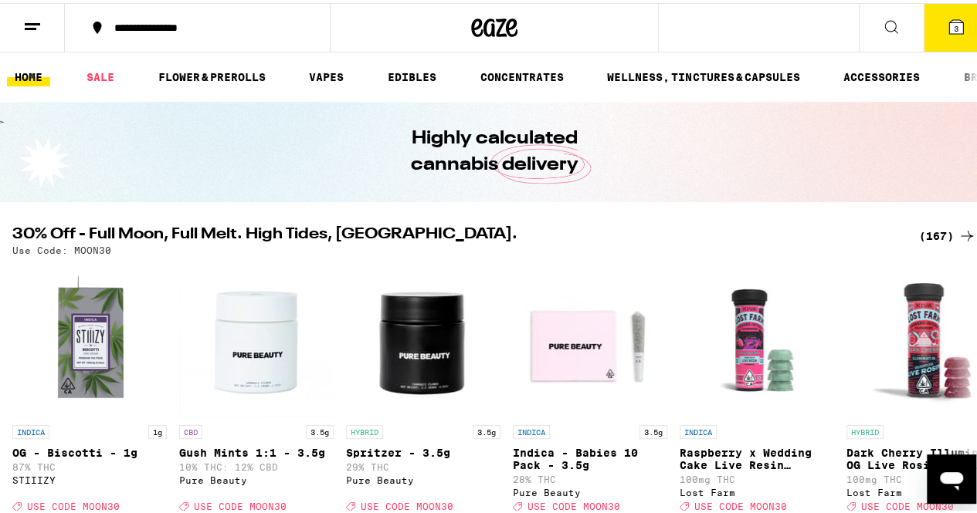
click at [949, 17] on icon at bounding box center [956, 24] width 14 height 14
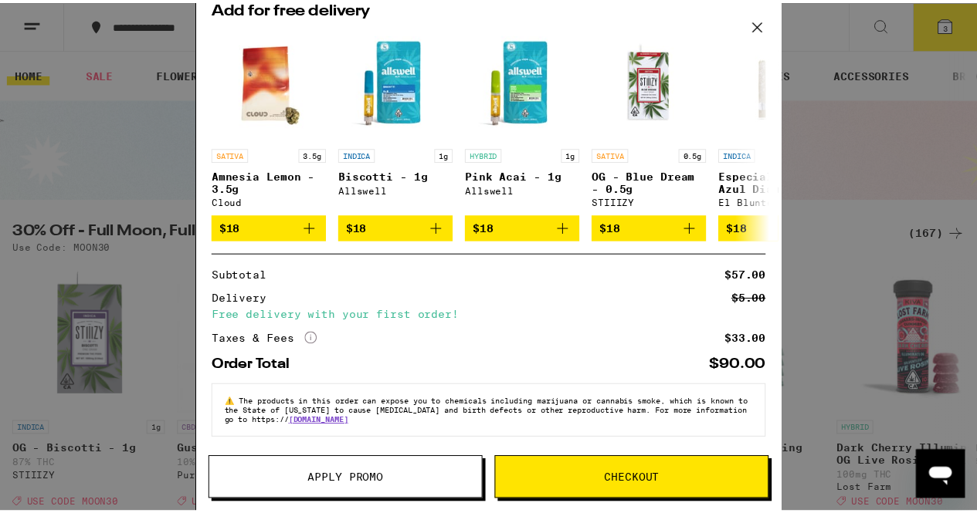
scroll to position [239, 0]
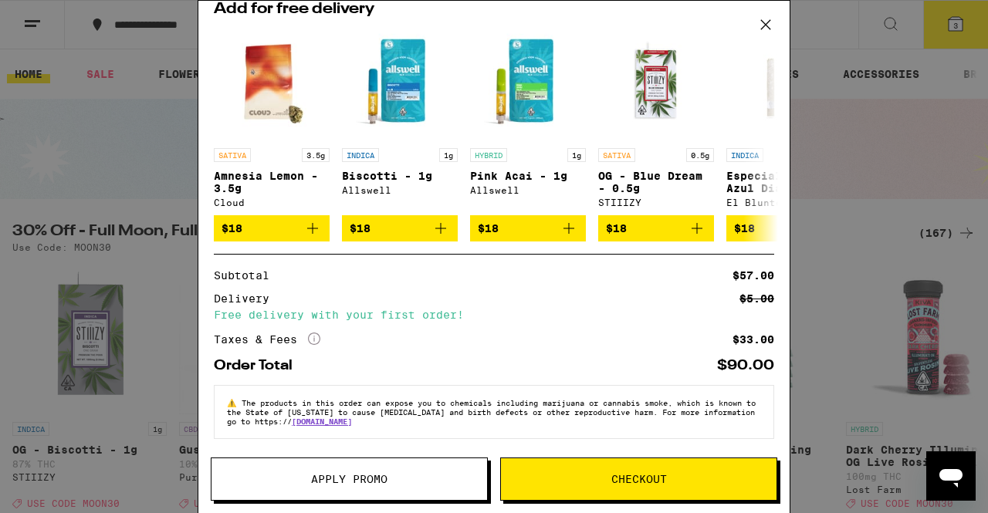
click at [673, 481] on span "Checkout" at bounding box center [639, 479] width 276 height 11
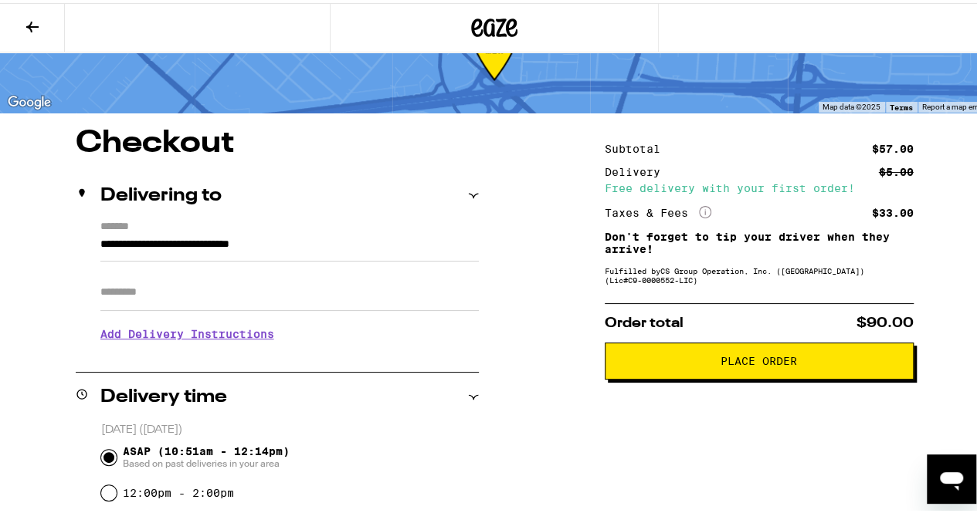
scroll to position [61, 0]
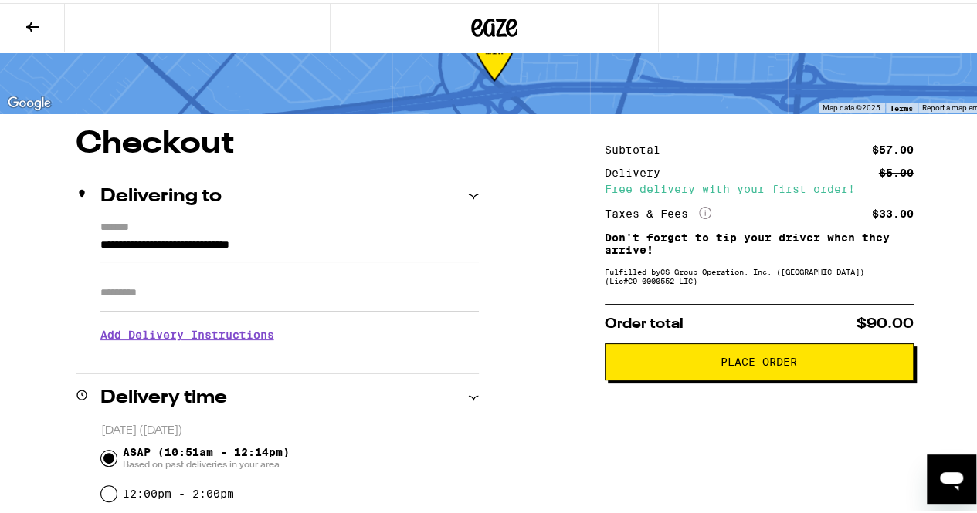
click at [781, 363] on span "Place Order" at bounding box center [758, 359] width 76 height 11
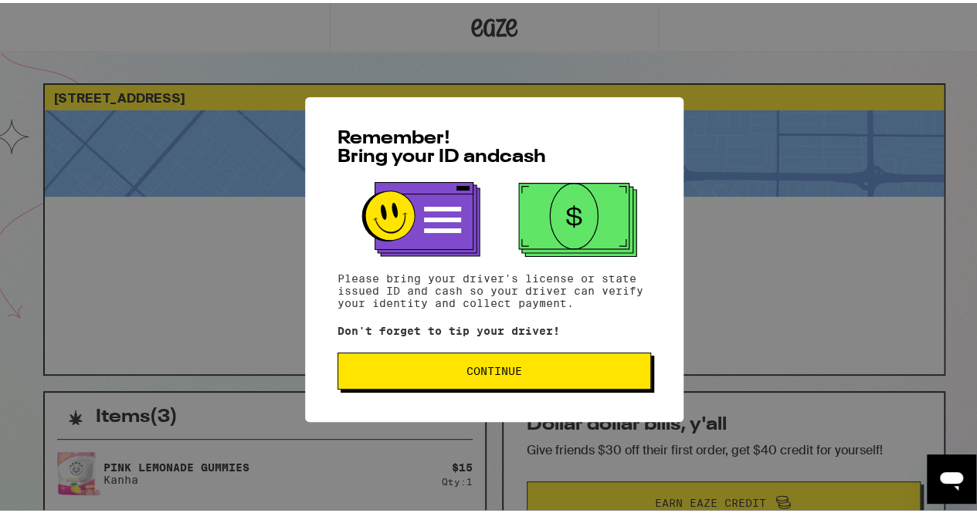
click at [557, 358] on button "Continue" at bounding box center [493, 368] width 313 height 37
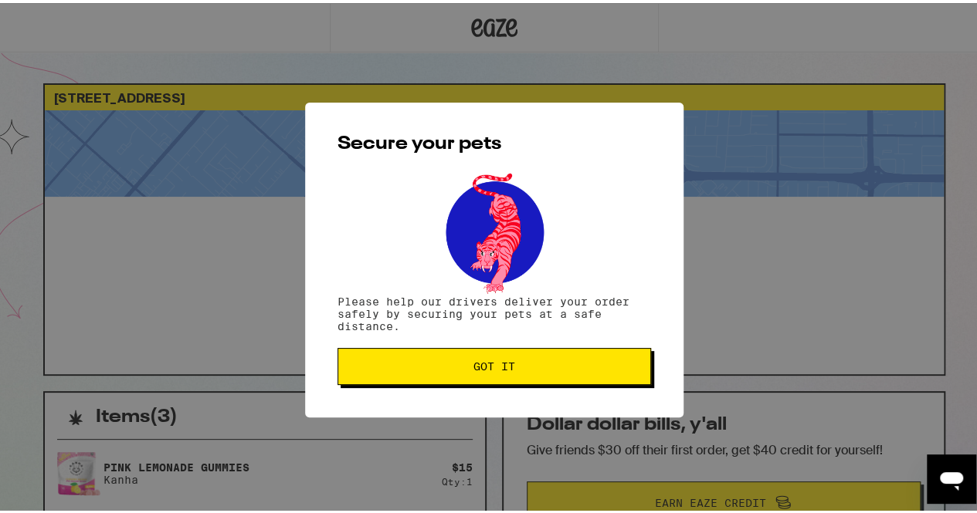
click at [488, 362] on span "Got it" at bounding box center [494, 363] width 42 height 11
